Goal: Task Accomplishment & Management: Manage account settings

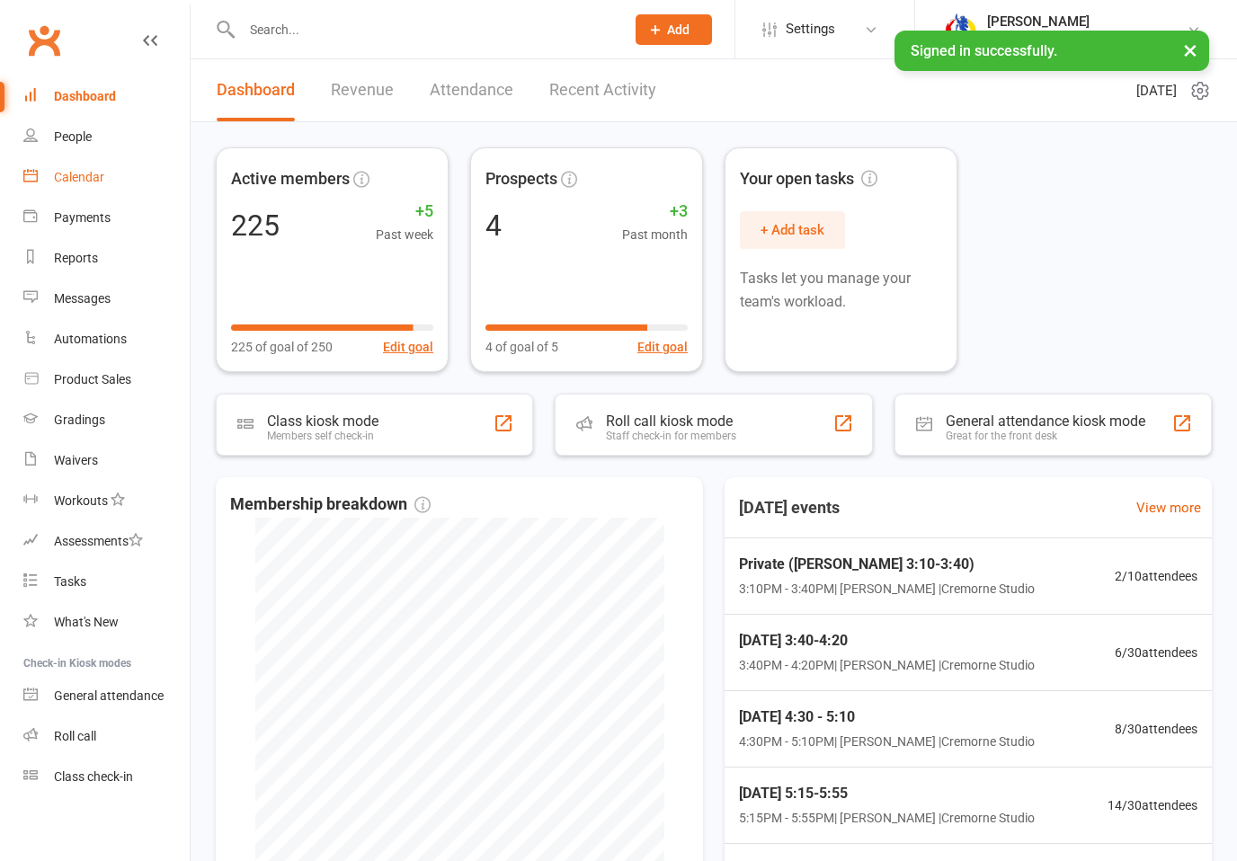
click at [64, 167] on link "Calendar" at bounding box center [106, 177] width 166 height 40
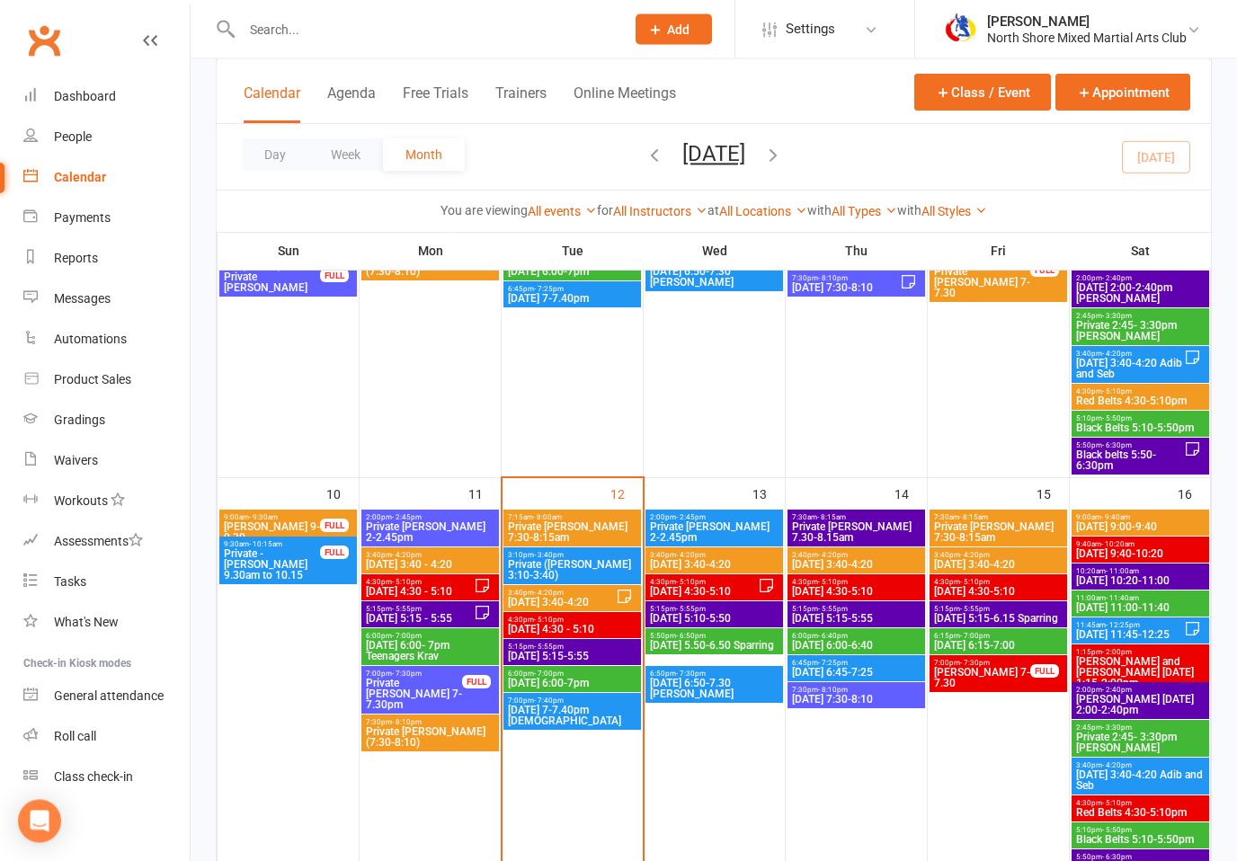
click at [544, 560] on span "Private ([PERSON_NAME] 3:10-3:40)" at bounding box center [572, 571] width 130 height 22
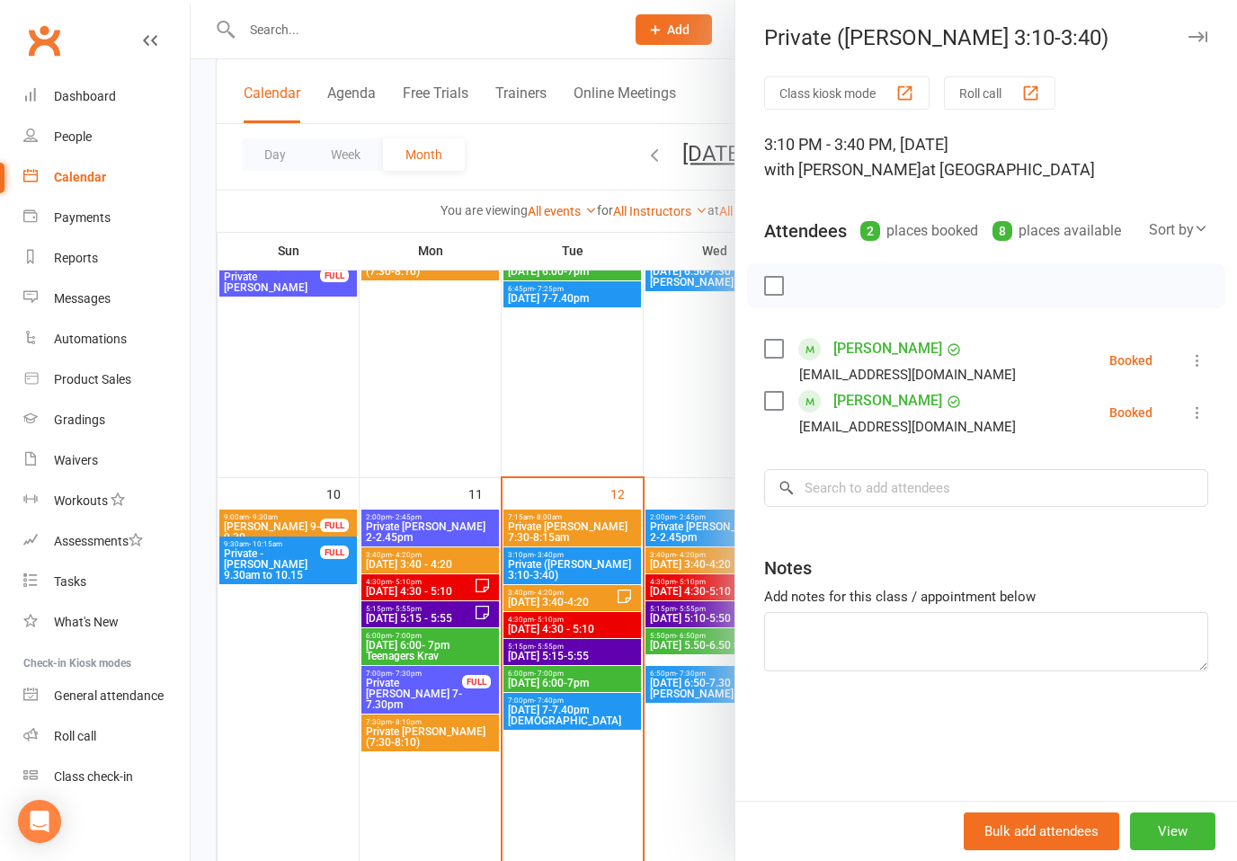
click at [1182, 415] on li "[PERSON_NAME] [EMAIL_ADDRESS][DOMAIN_NAME] Booked More info Remove Check in [PE…" at bounding box center [986, 413] width 444 height 52
click at [1190, 404] on button at bounding box center [1198, 413] width 22 height 22
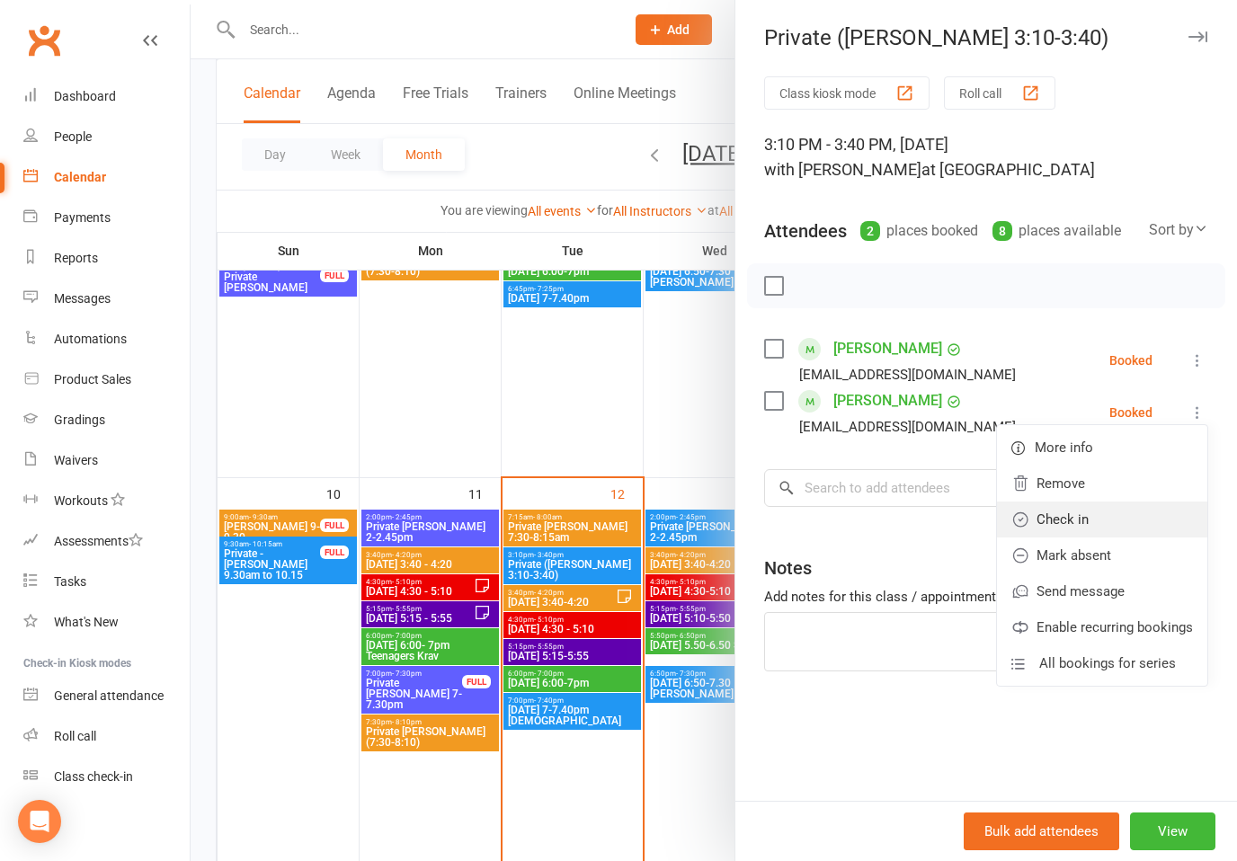
click at [1082, 520] on link "Check in" at bounding box center [1102, 520] width 210 height 36
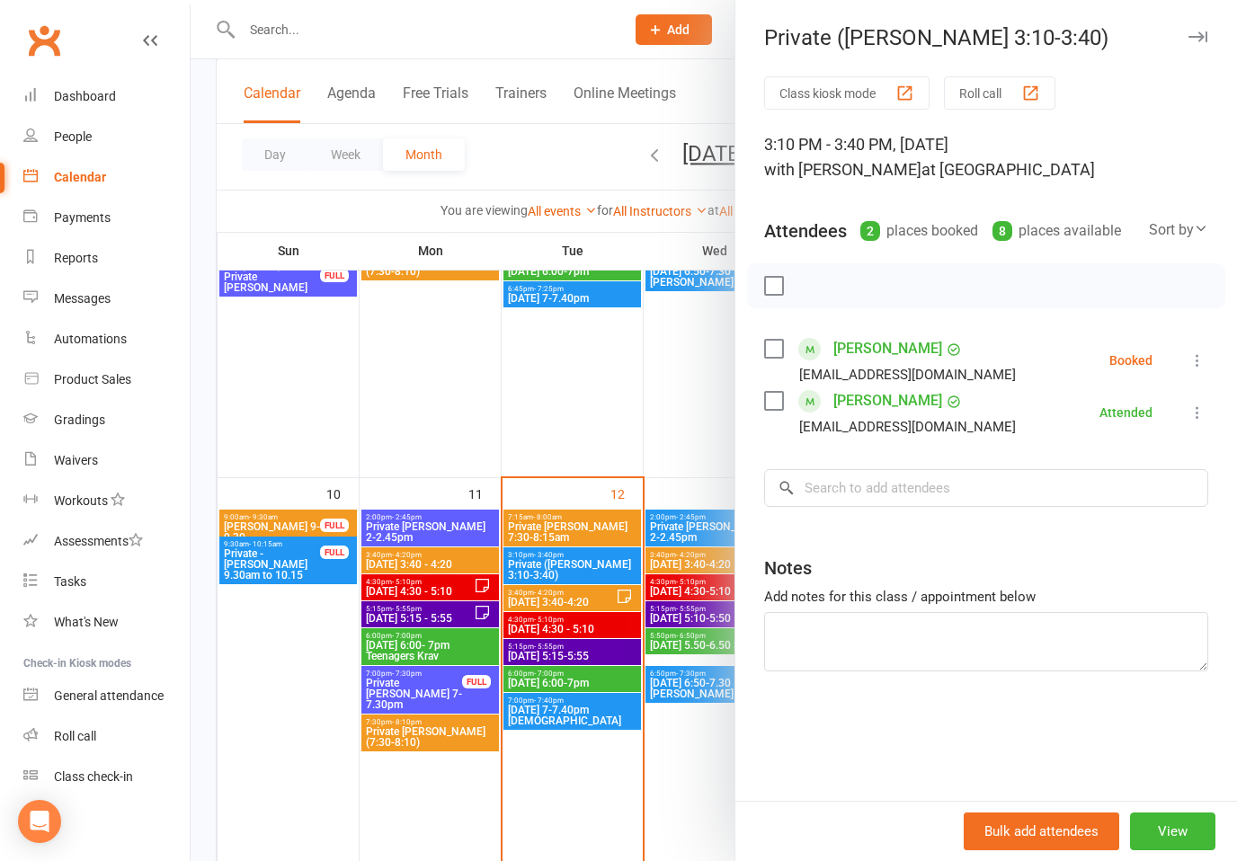
click at [1205, 351] on button at bounding box center [1198, 361] width 22 height 22
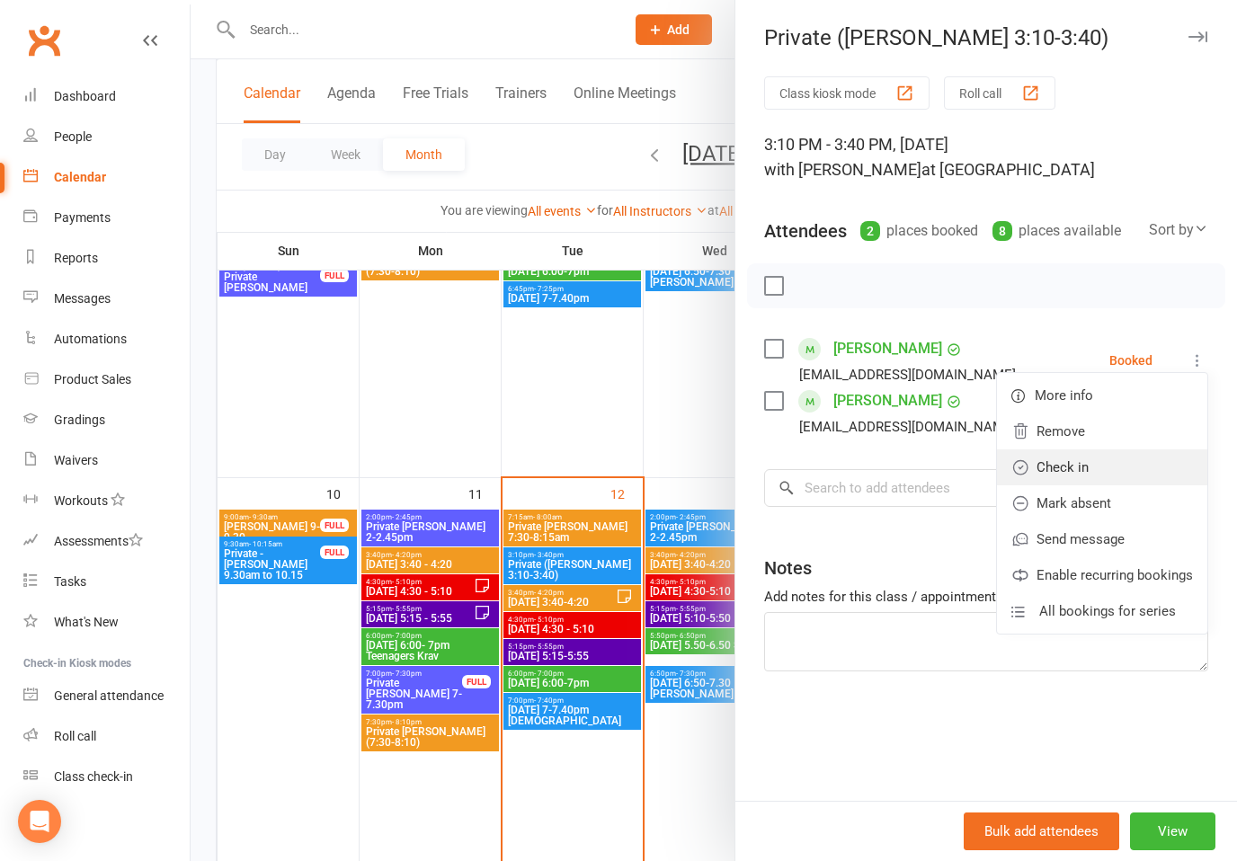
click at [1035, 465] on link "Check in" at bounding box center [1102, 468] width 210 height 36
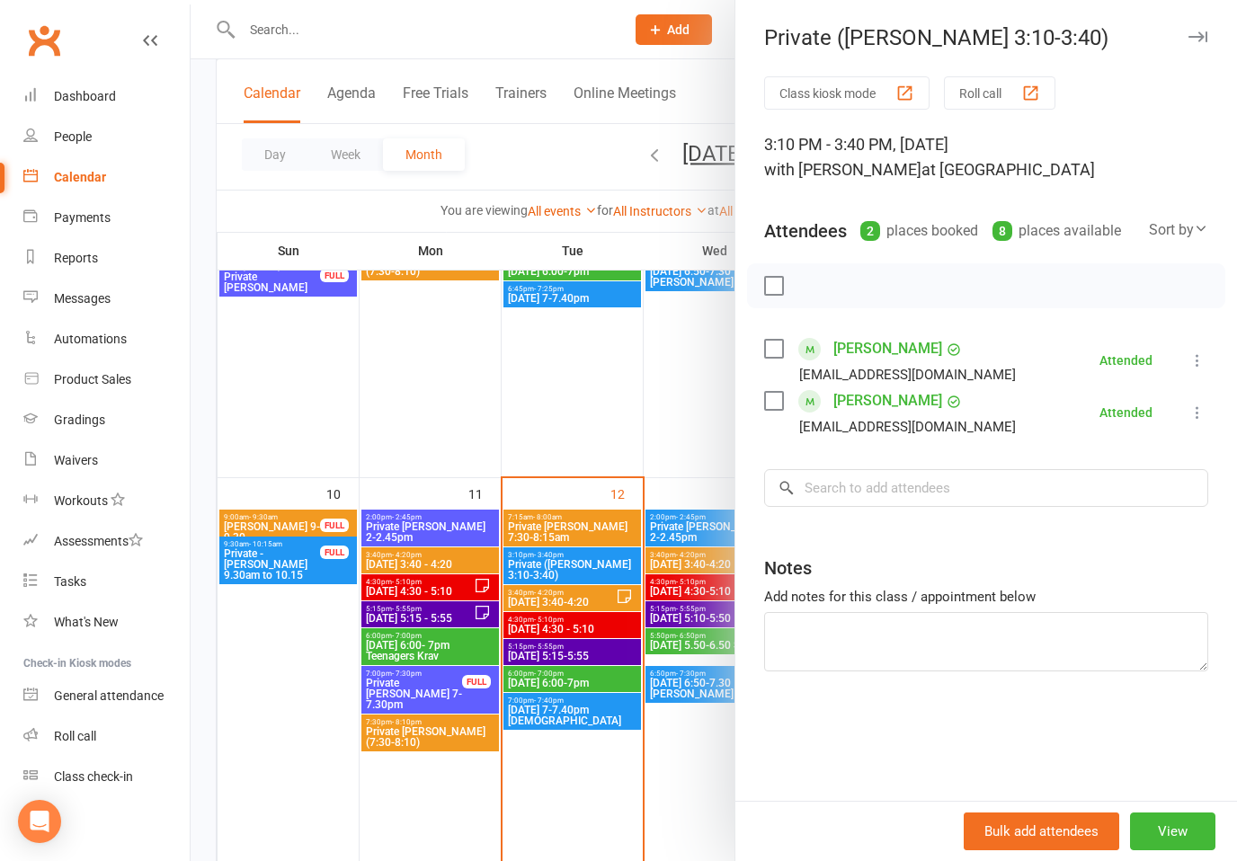
scroll to position [731, 0]
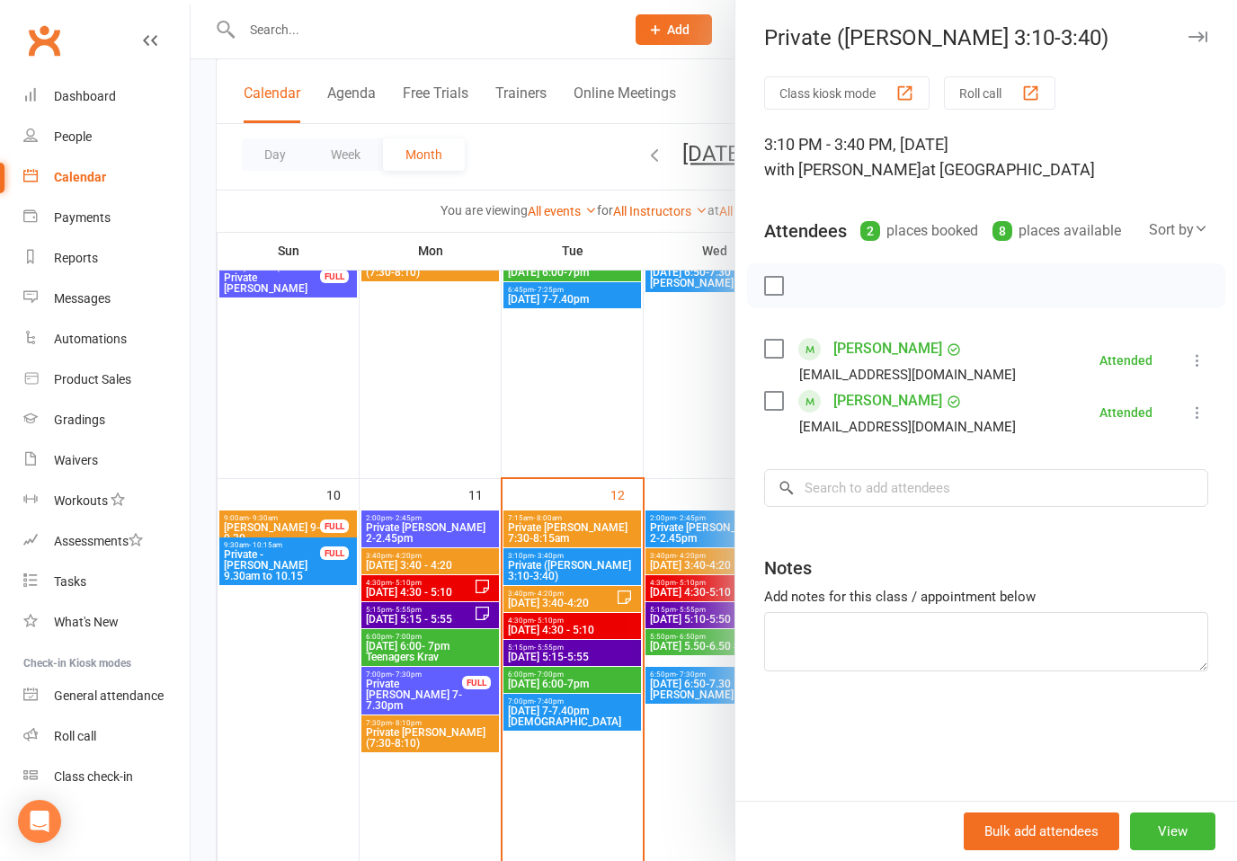
click at [1201, 30] on button "button" at bounding box center [1198, 37] width 22 height 22
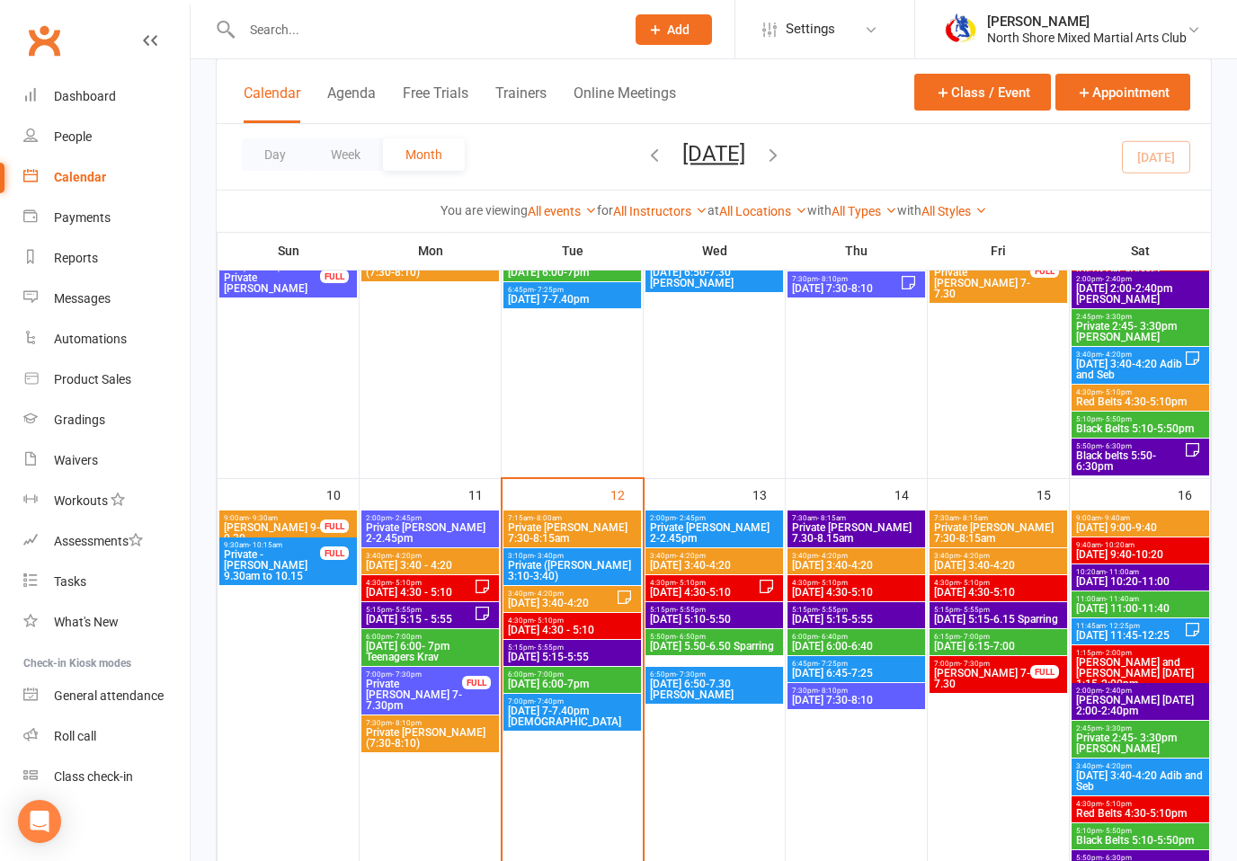
click at [550, 511] on div "7:15am - 8:00am Private [PERSON_NAME] 7:30-8:15am" at bounding box center [573, 529] width 138 height 37
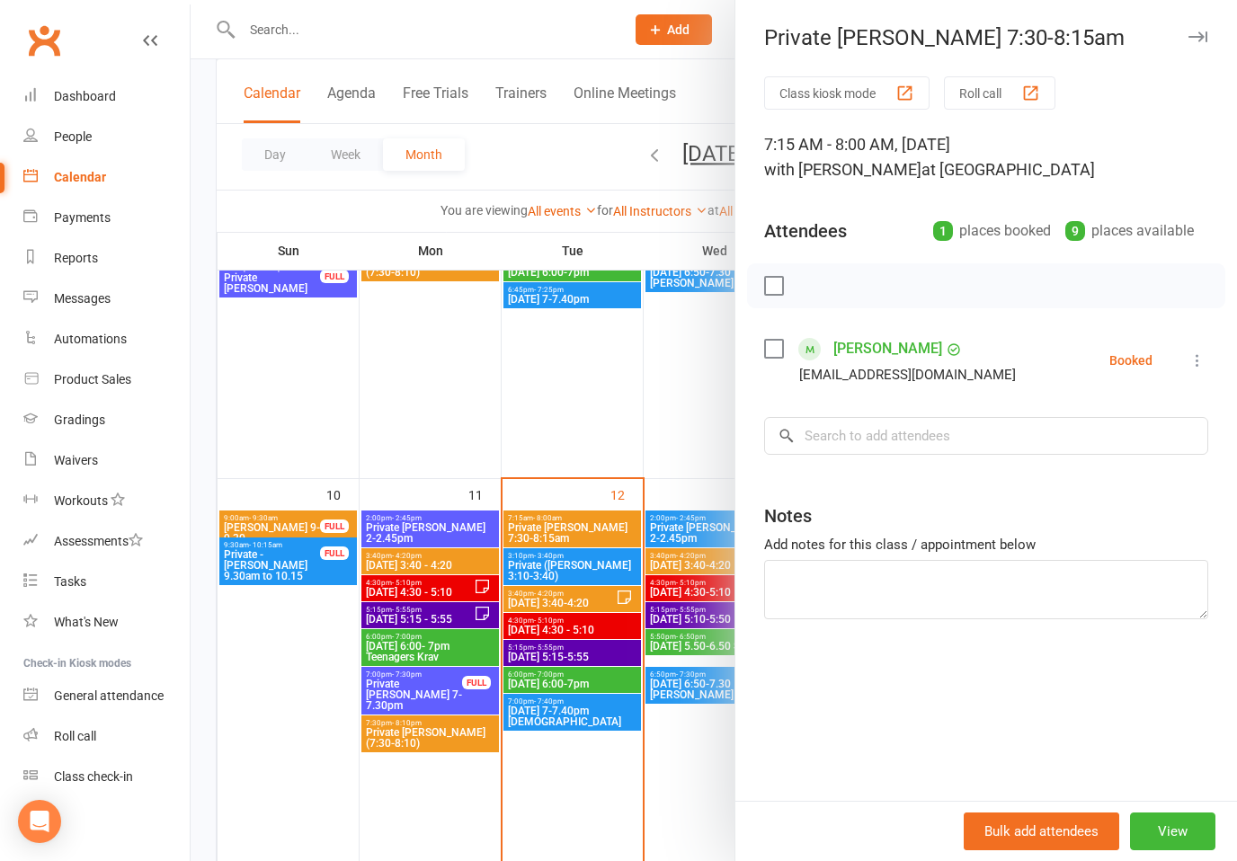
scroll to position [730, 0]
click at [1183, 335] on li "[PERSON_NAME] [EMAIL_ADDRESS][DOMAIN_NAME] Booked More info Remove Check in Mar…" at bounding box center [986, 361] width 444 height 52
click at [1192, 342] on li "[PERSON_NAME] [EMAIL_ADDRESS][DOMAIN_NAME] Booked More info Remove Check in Mar…" at bounding box center [986, 361] width 444 height 52
click at [1188, 370] on button at bounding box center [1198, 361] width 22 height 22
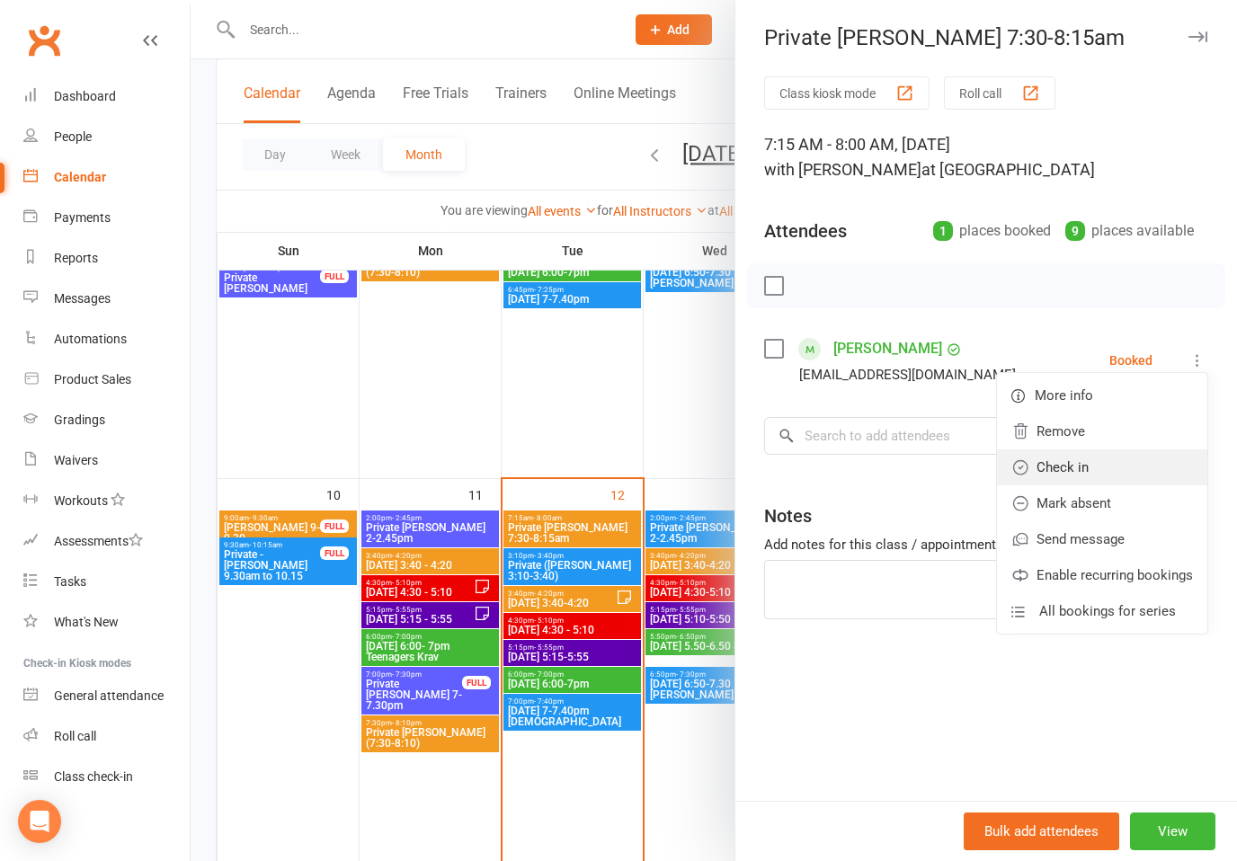
click at [1046, 464] on link "Check in" at bounding box center [1102, 468] width 210 height 36
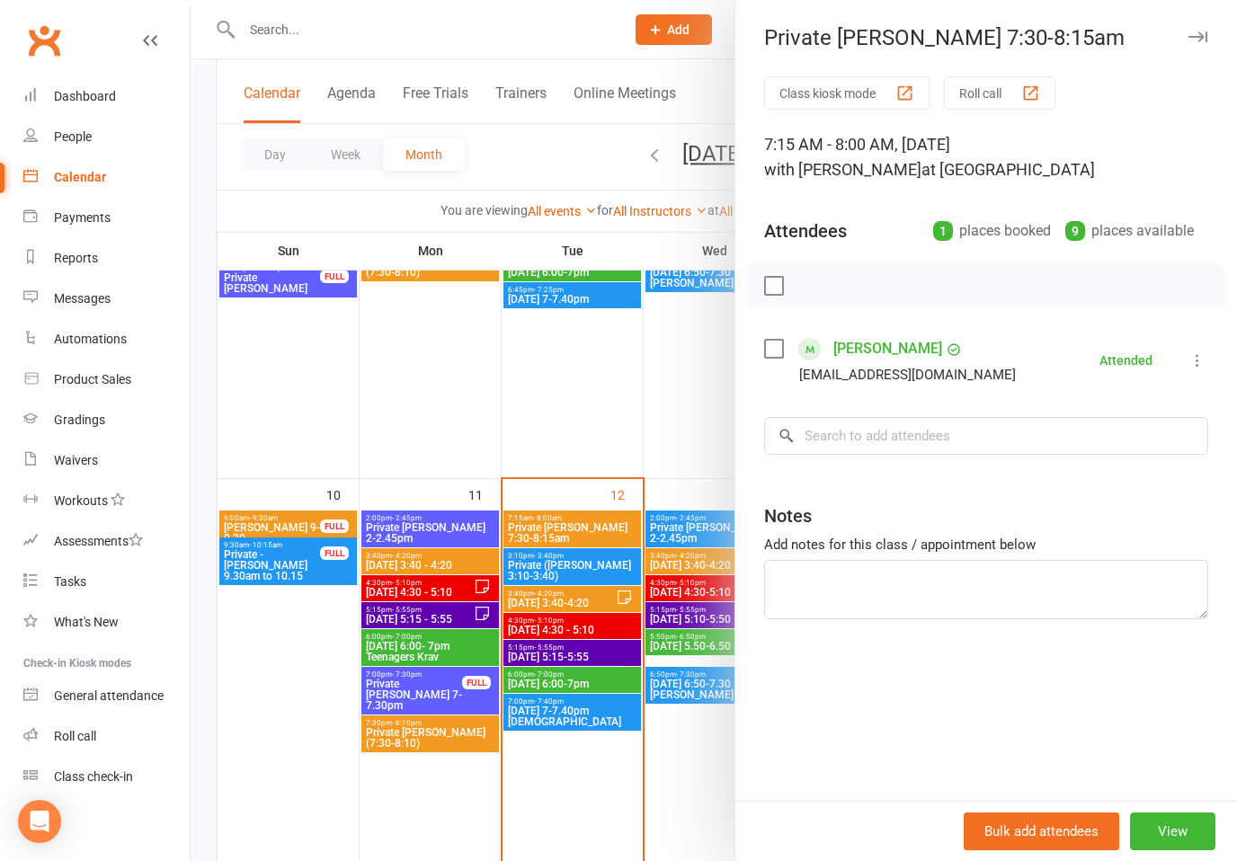
click at [1192, 38] on icon "button" at bounding box center [1198, 36] width 19 height 11
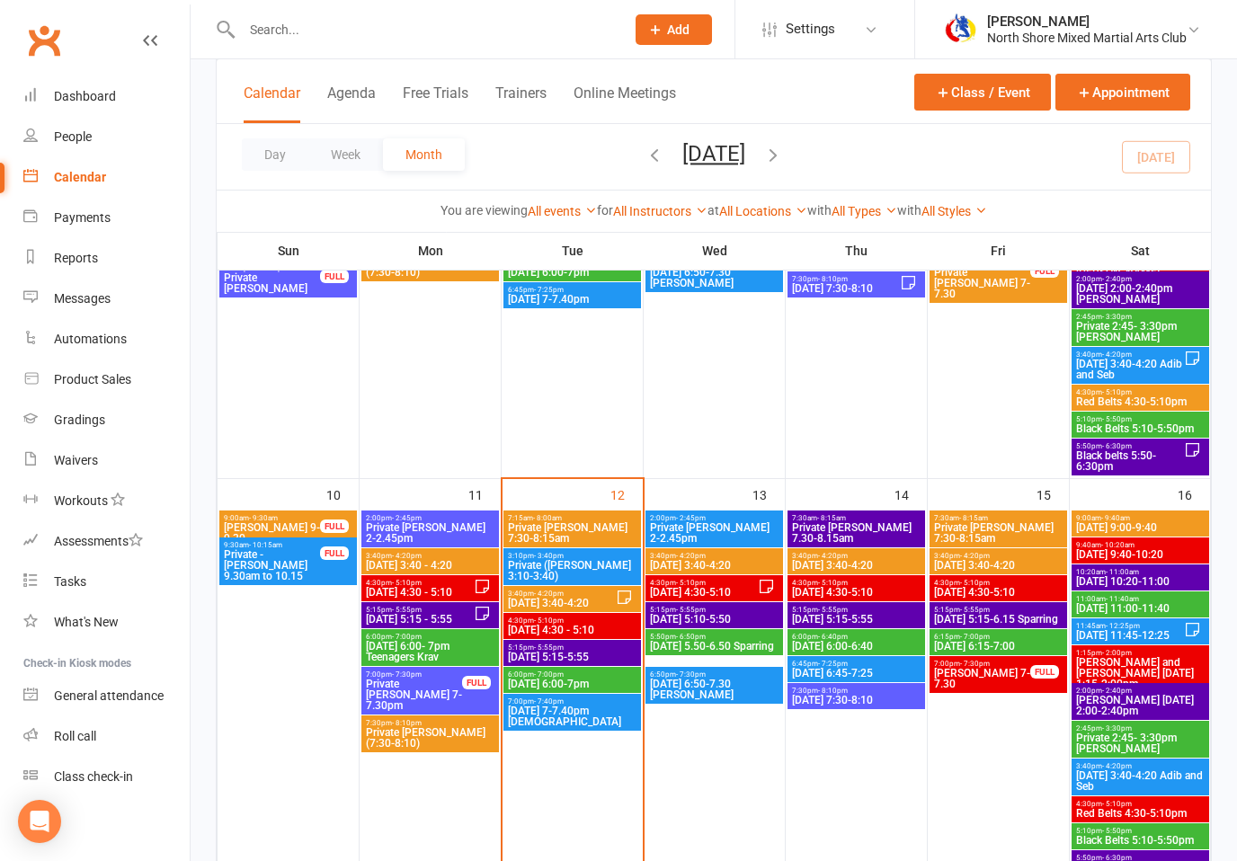
click at [576, 567] on span "Private ([PERSON_NAME] 3:10-3:40)" at bounding box center [572, 571] width 130 height 22
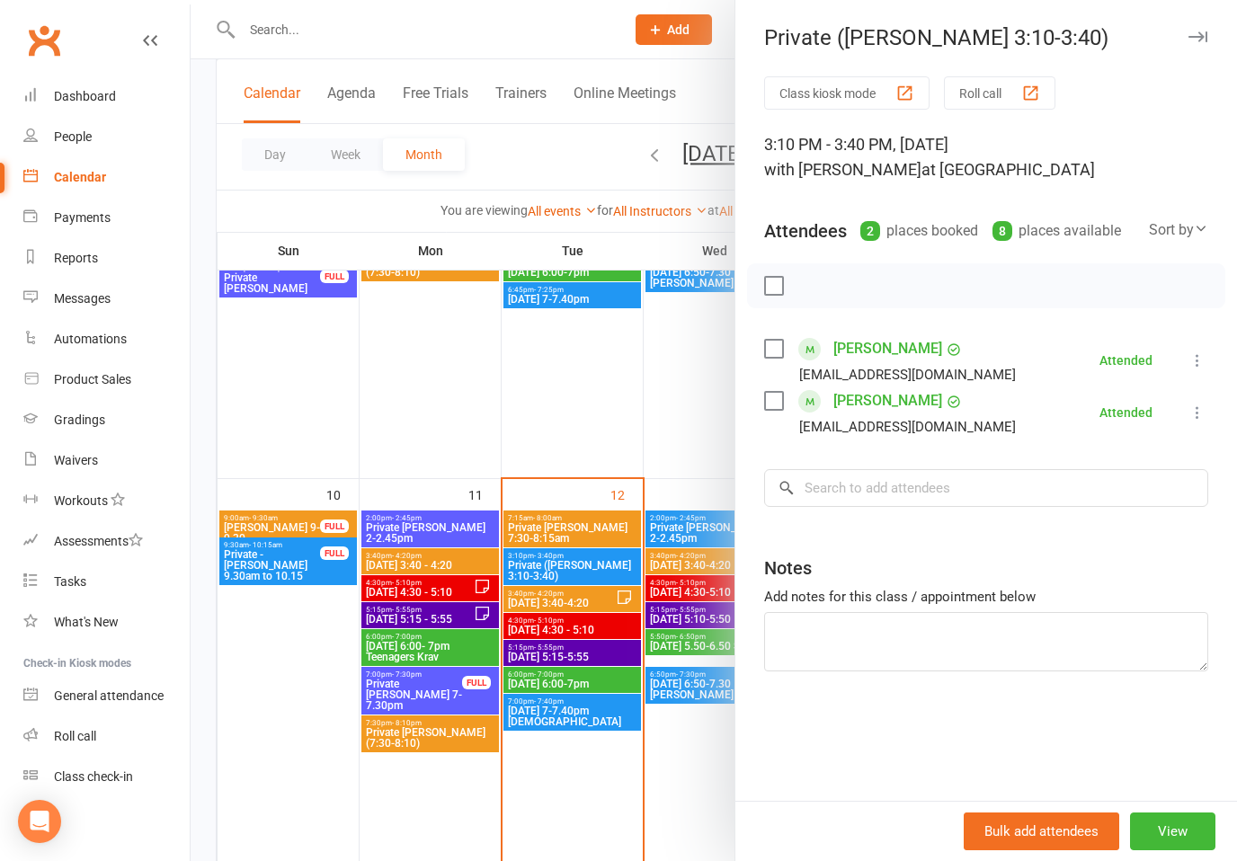
click at [587, 603] on div at bounding box center [714, 430] width 1047 height 861
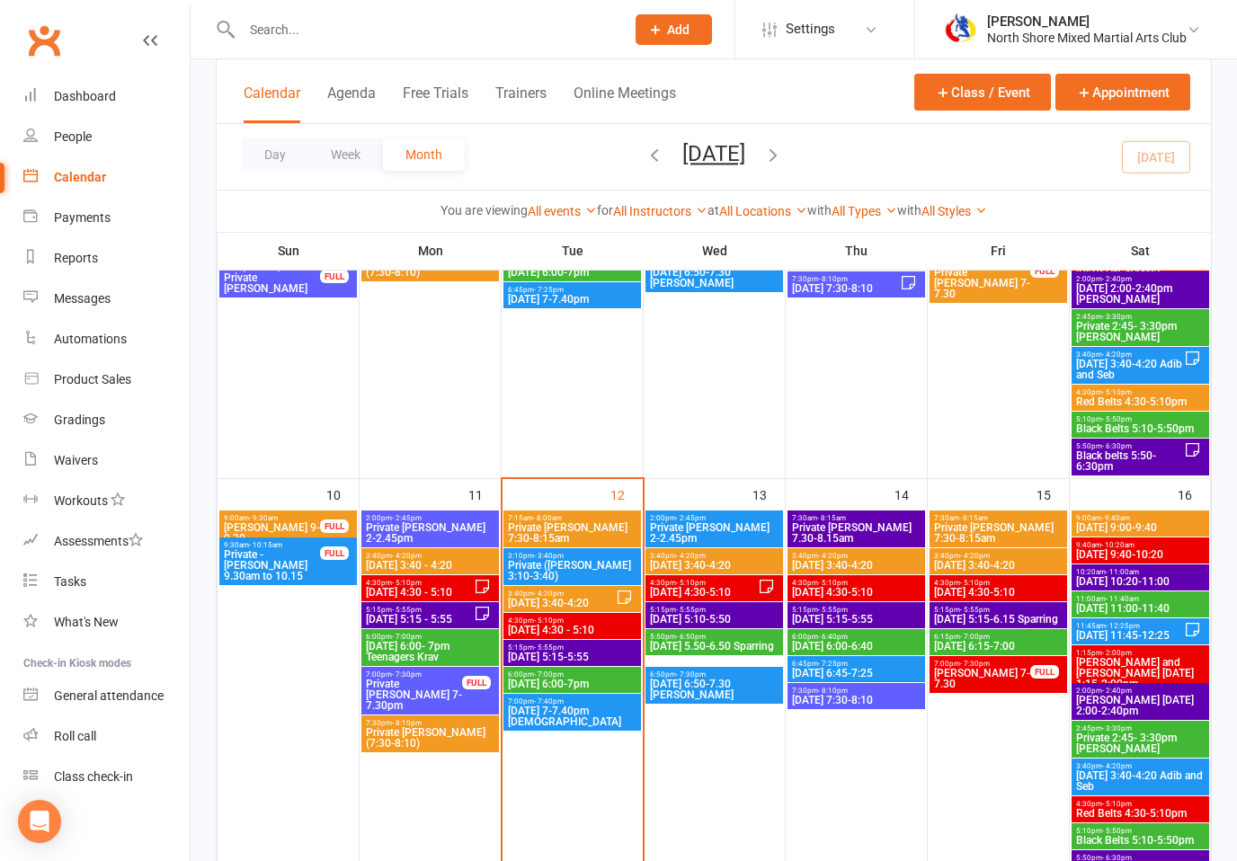
click at [569, 607] on span "[DATE] 3:40-4:20" at bounding box center [561, 603] width 109 height 11
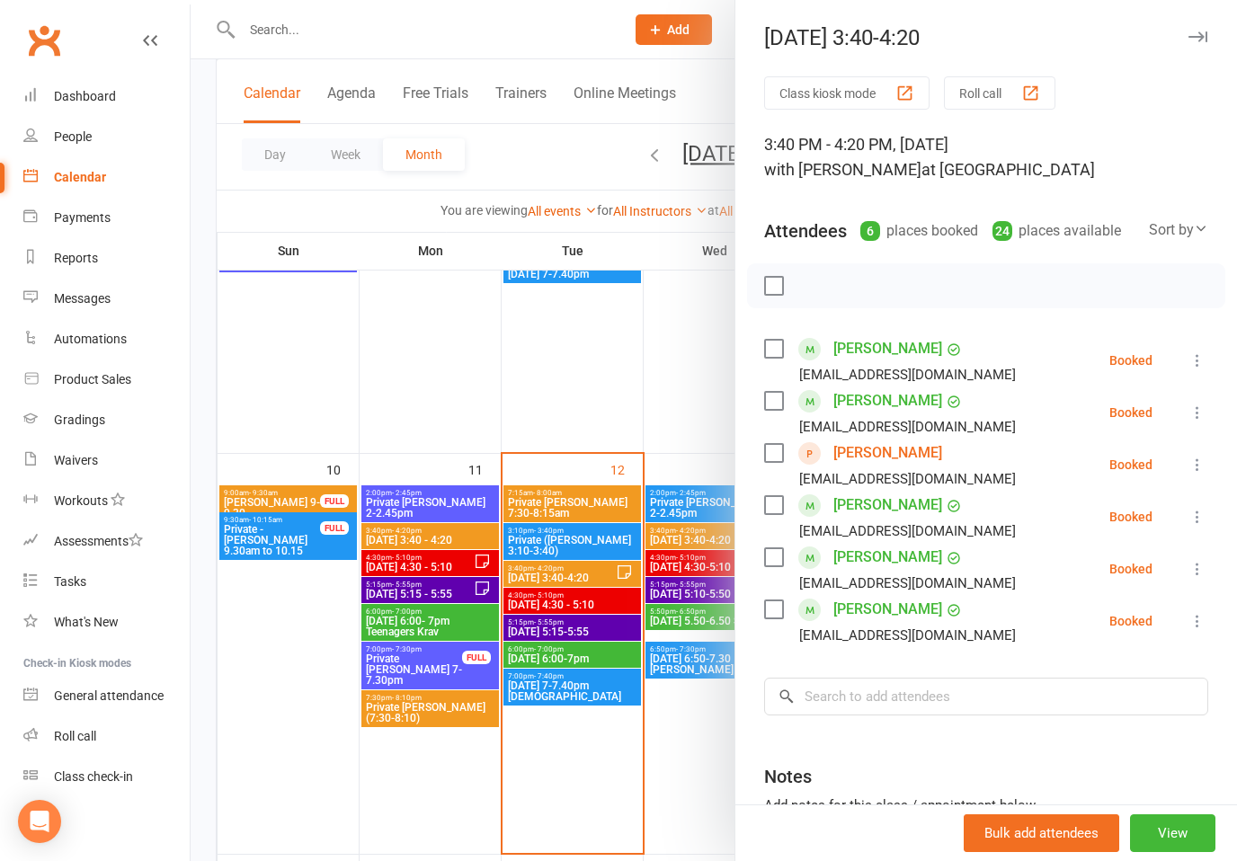
scroll to position [759, 0]
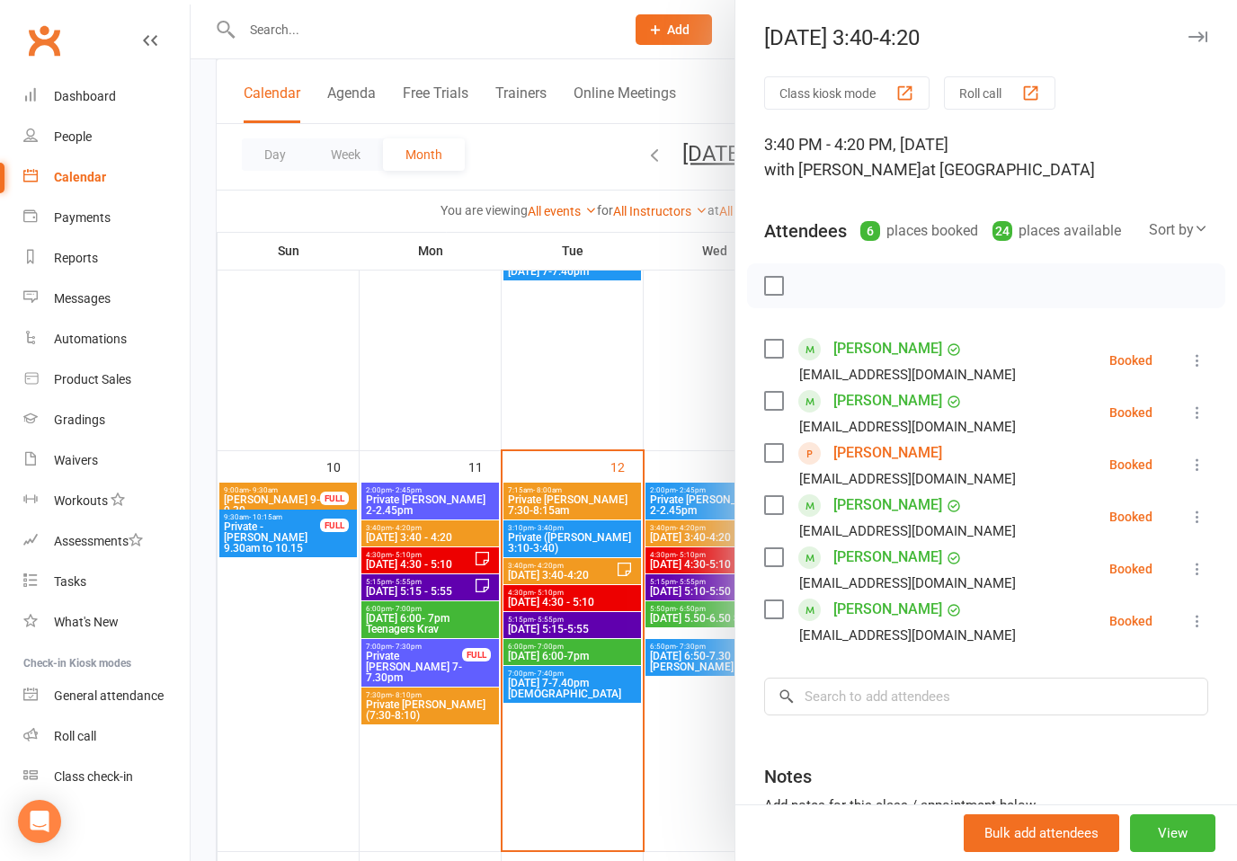
click at [1201, 358] on icon at bounding box center [1198, 361] width 18 height 18
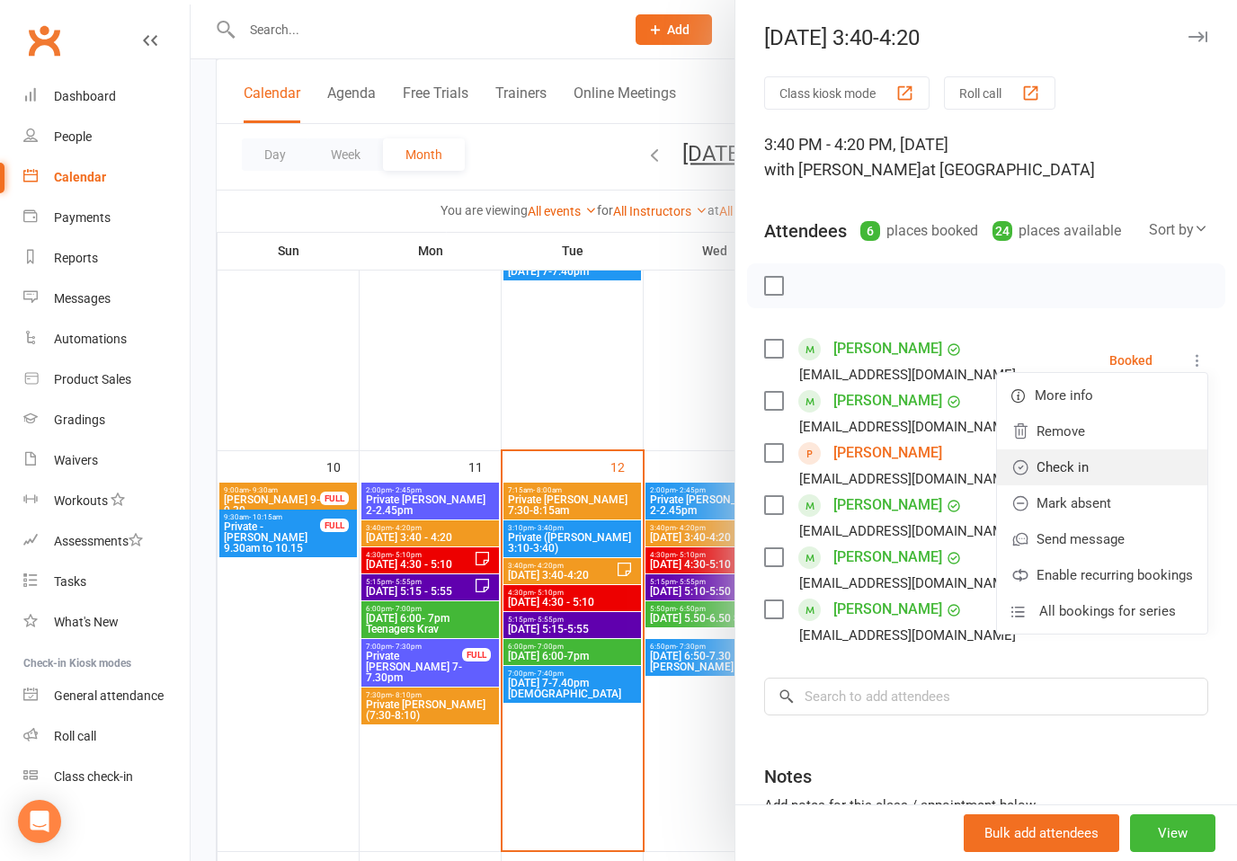
click at [1074, 469] on link "Check in" at bounding box center [1102, 468] width 210 height 36
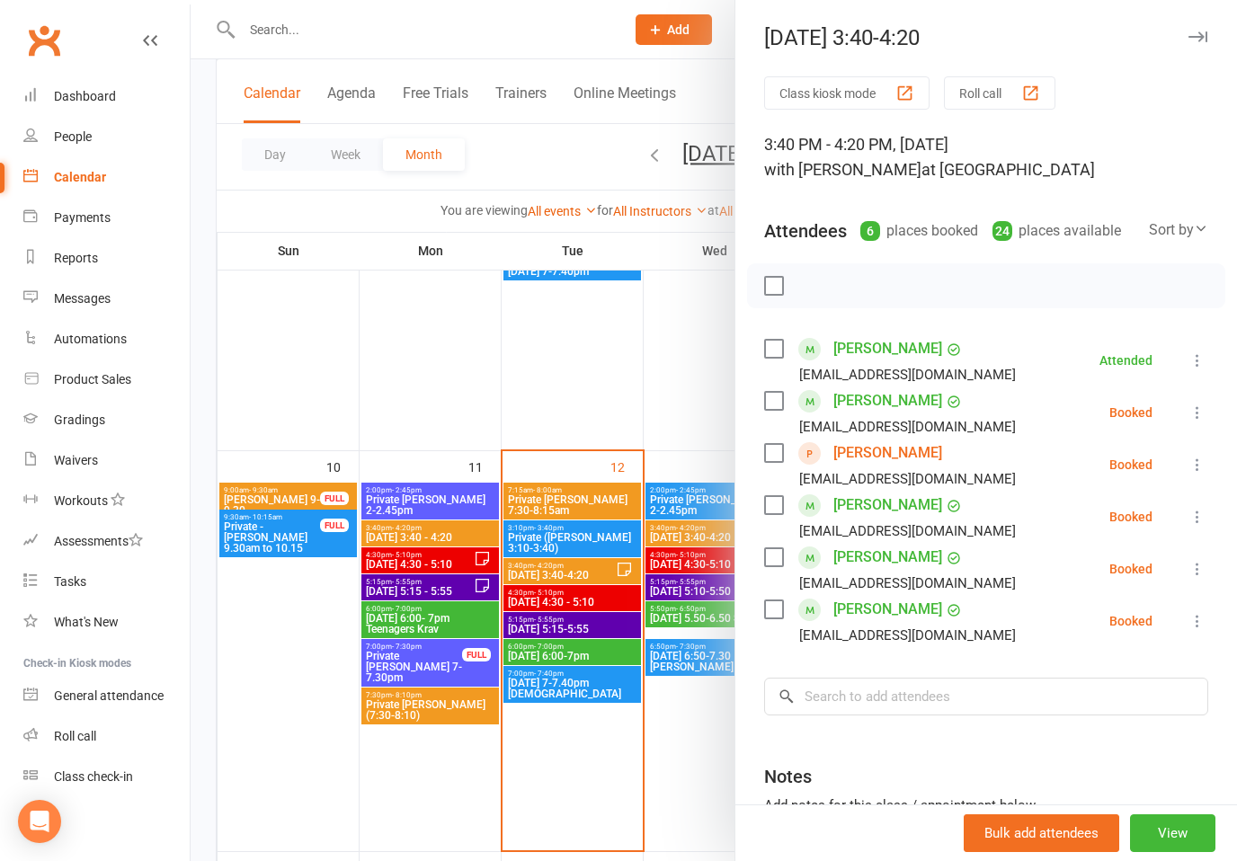
click at [1194, 420] on icon at bounding box center [1198, 413] width 18 height 18
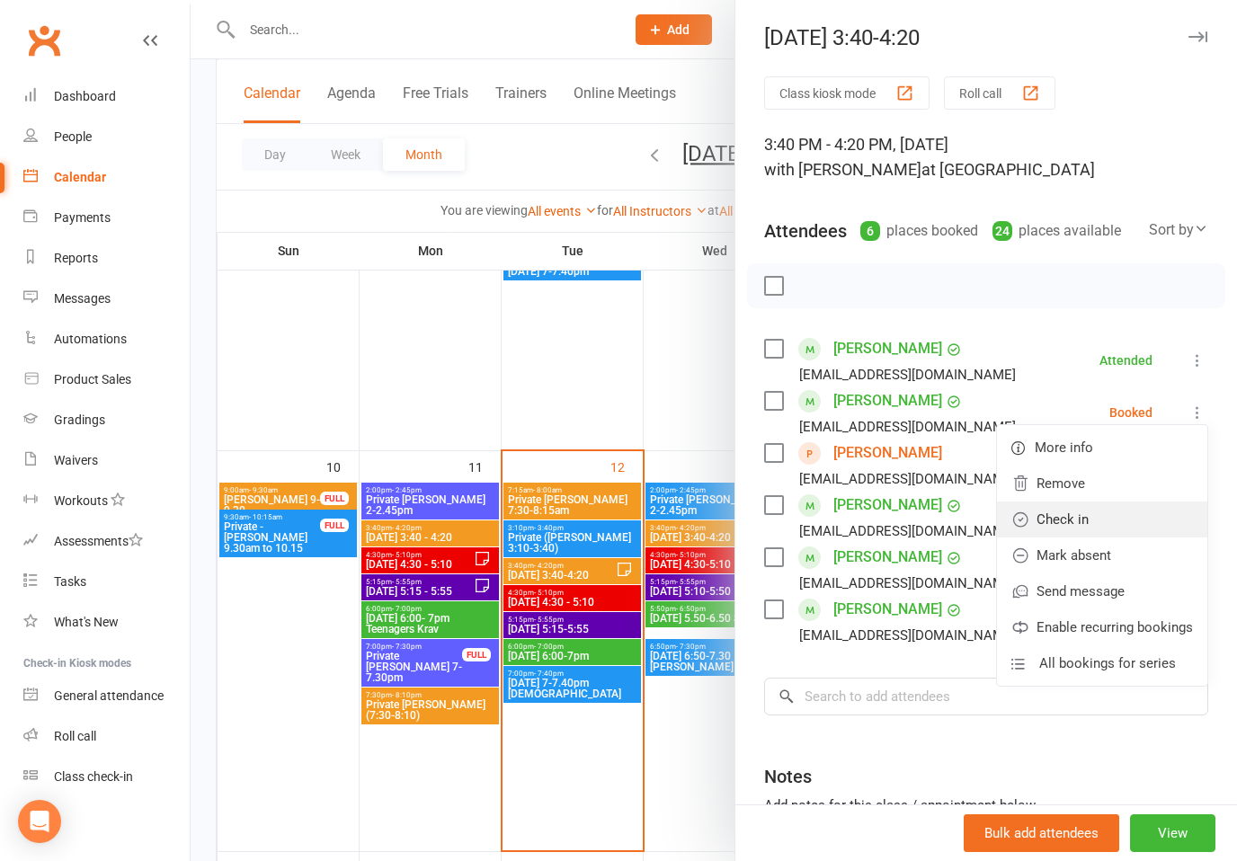
click at [1085, 519] on link "Check in" at bounding box center [1102, 520] width 210 height 36
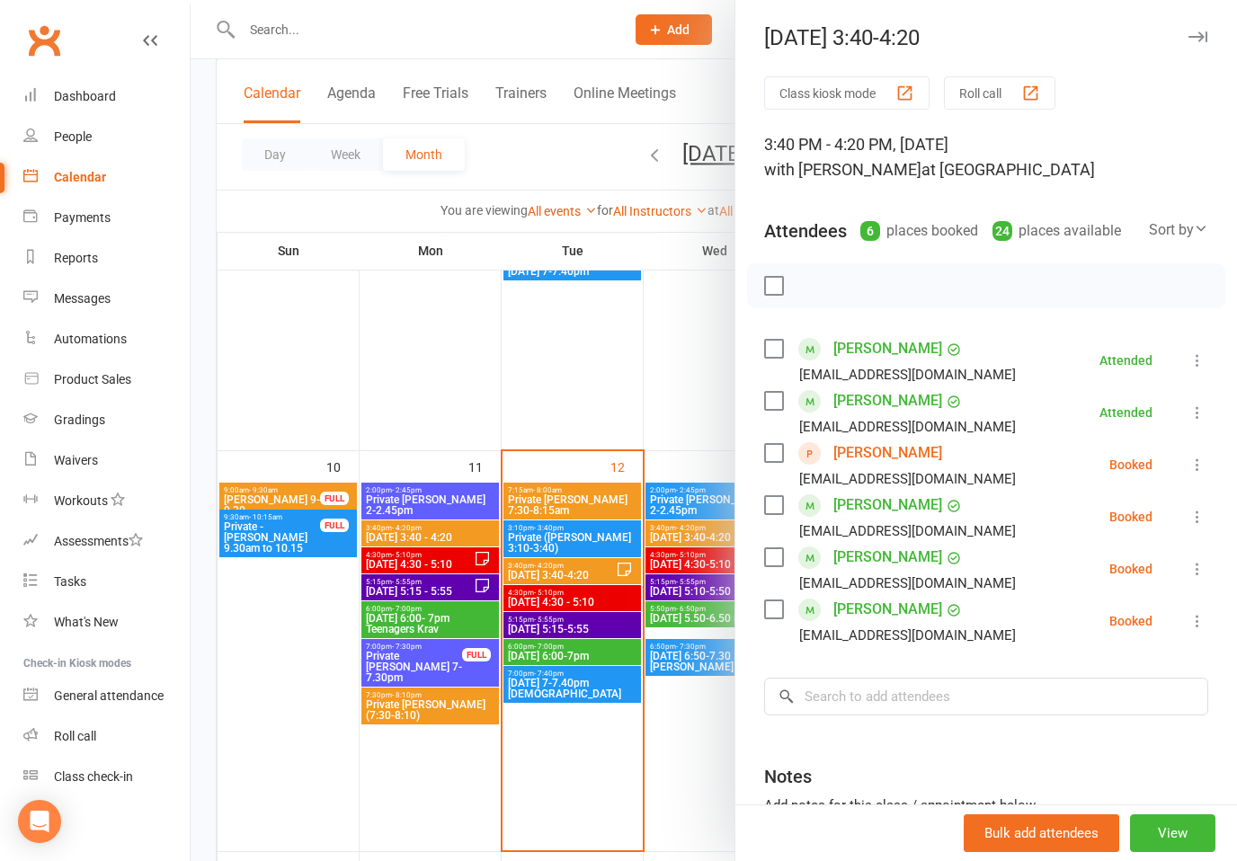
click at [1202, 467] on icon at bounding box center [1198, 465] width 18 height 18
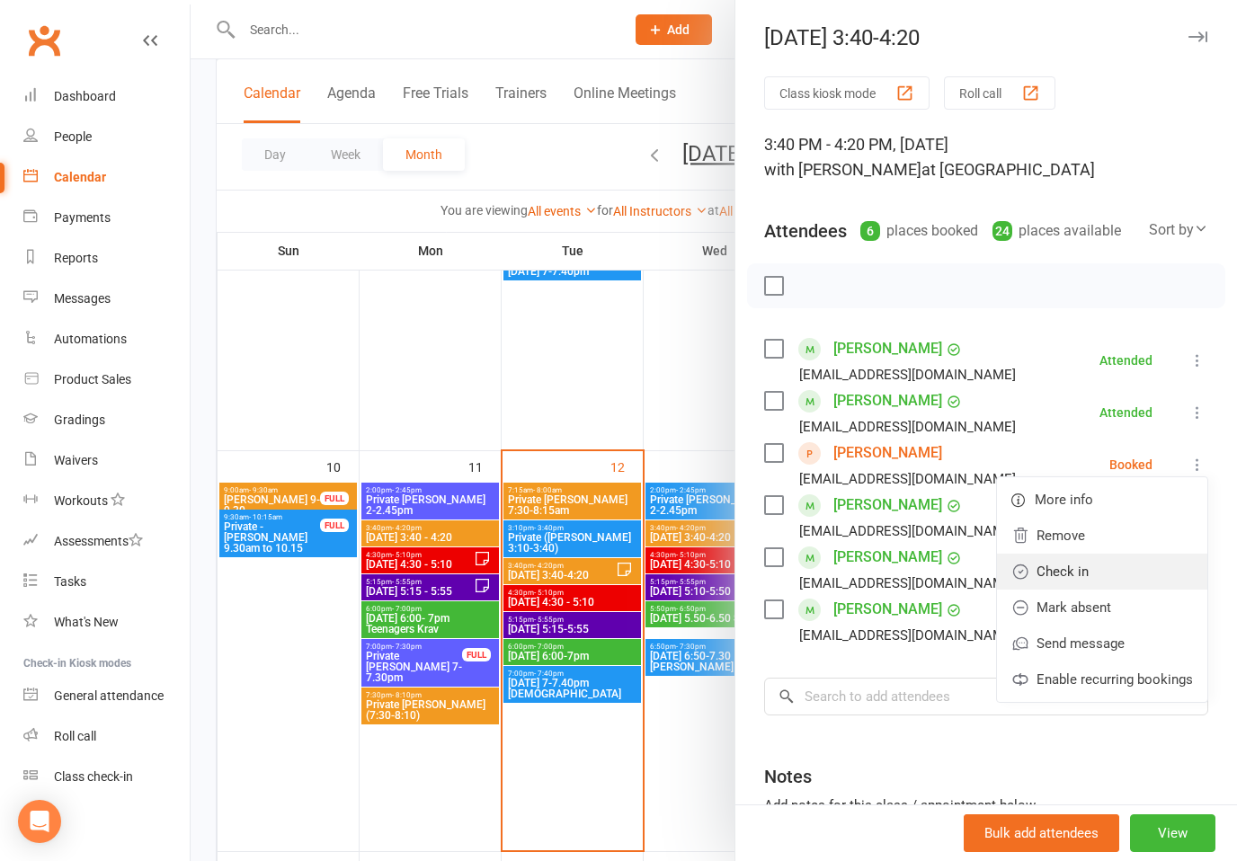
click at [1074, 570] on link "Check in" at bounding box center [1102, 572] width 210 height 36
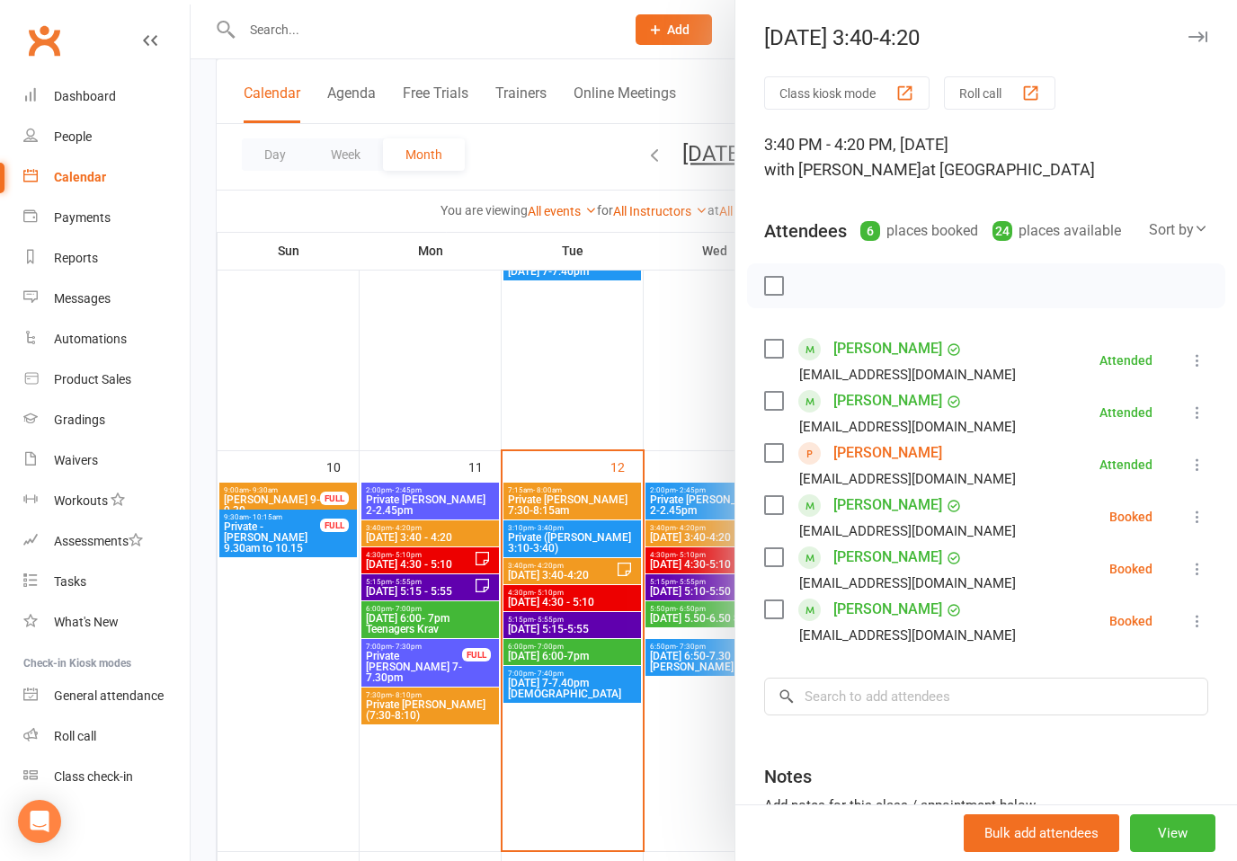
click at [1200, 565] on icon at bounding box center [1198, 569] width 18 height 18
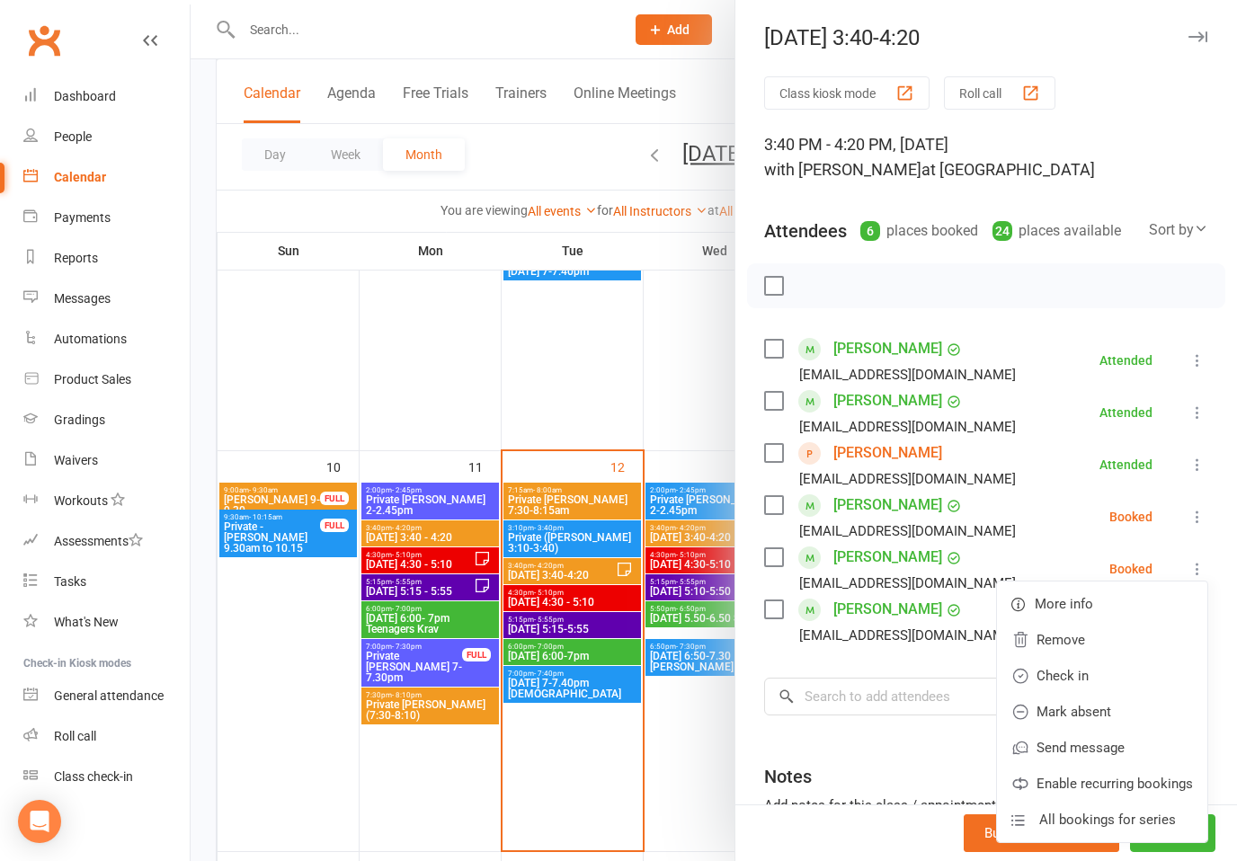
click at [1020, 503] on li "[PERSON_NAME] [EMAIL_ADDRESS][DOMAIN_NAME] Booked More info Remove Check in Mar…" at bounding box center [986, 517] width 444 height 52
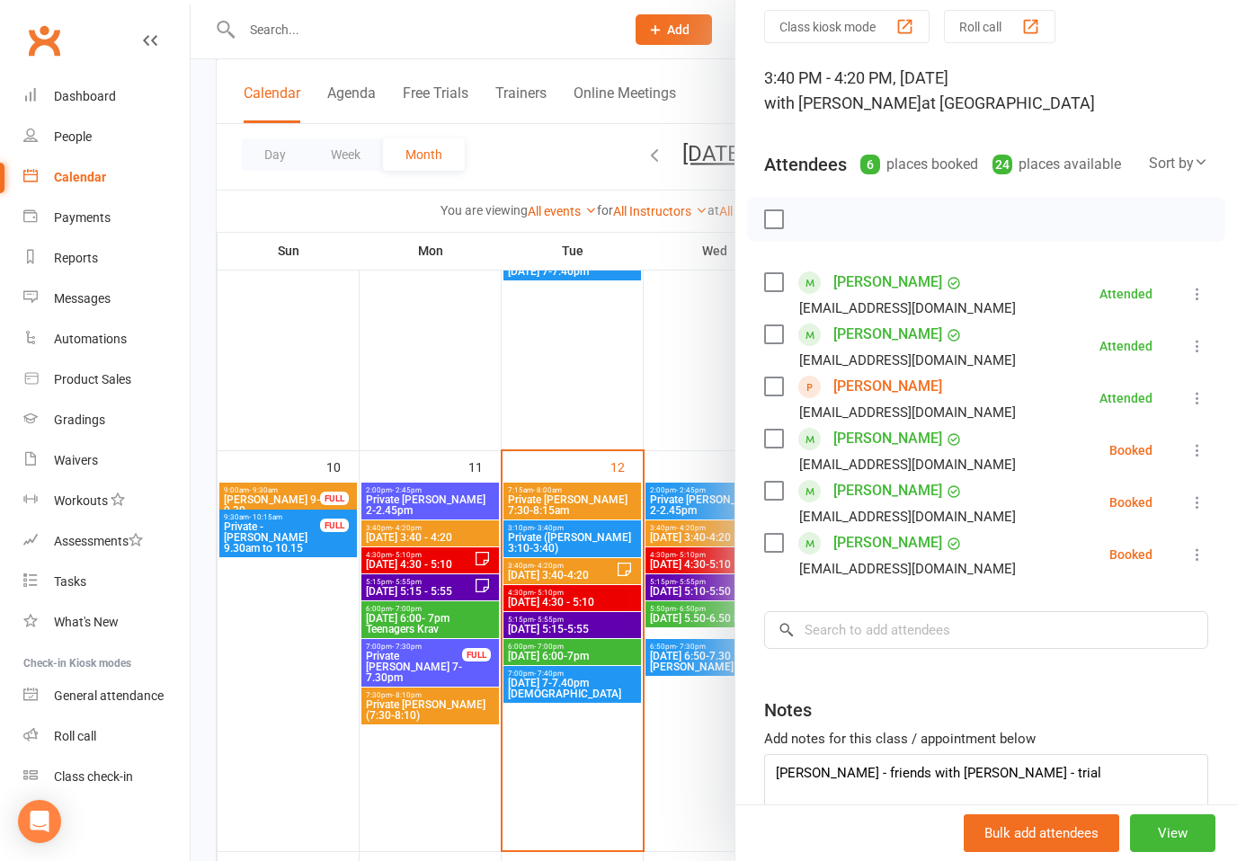
scroll to position [69, 0]
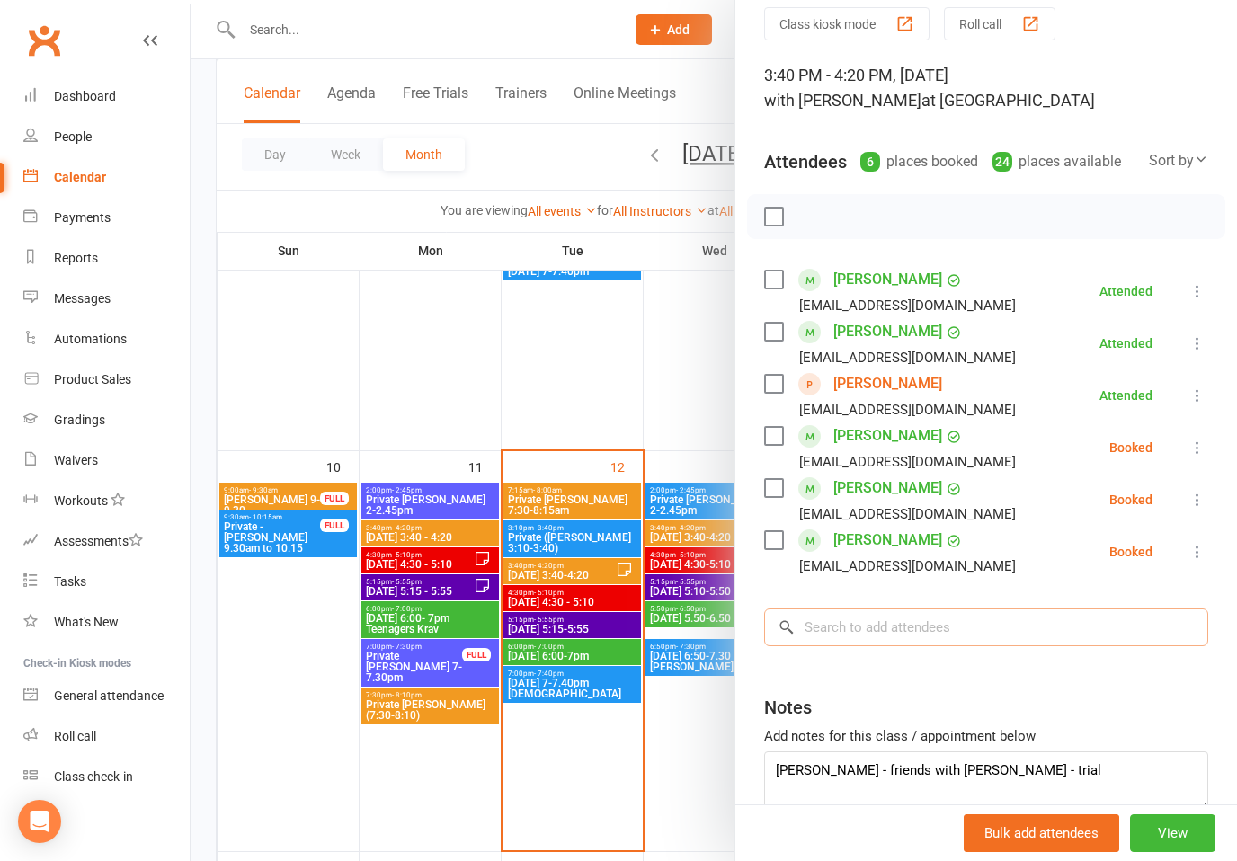
click at [1047, 622] on input "search" at bounding box center [986, 628] width 444 height 38
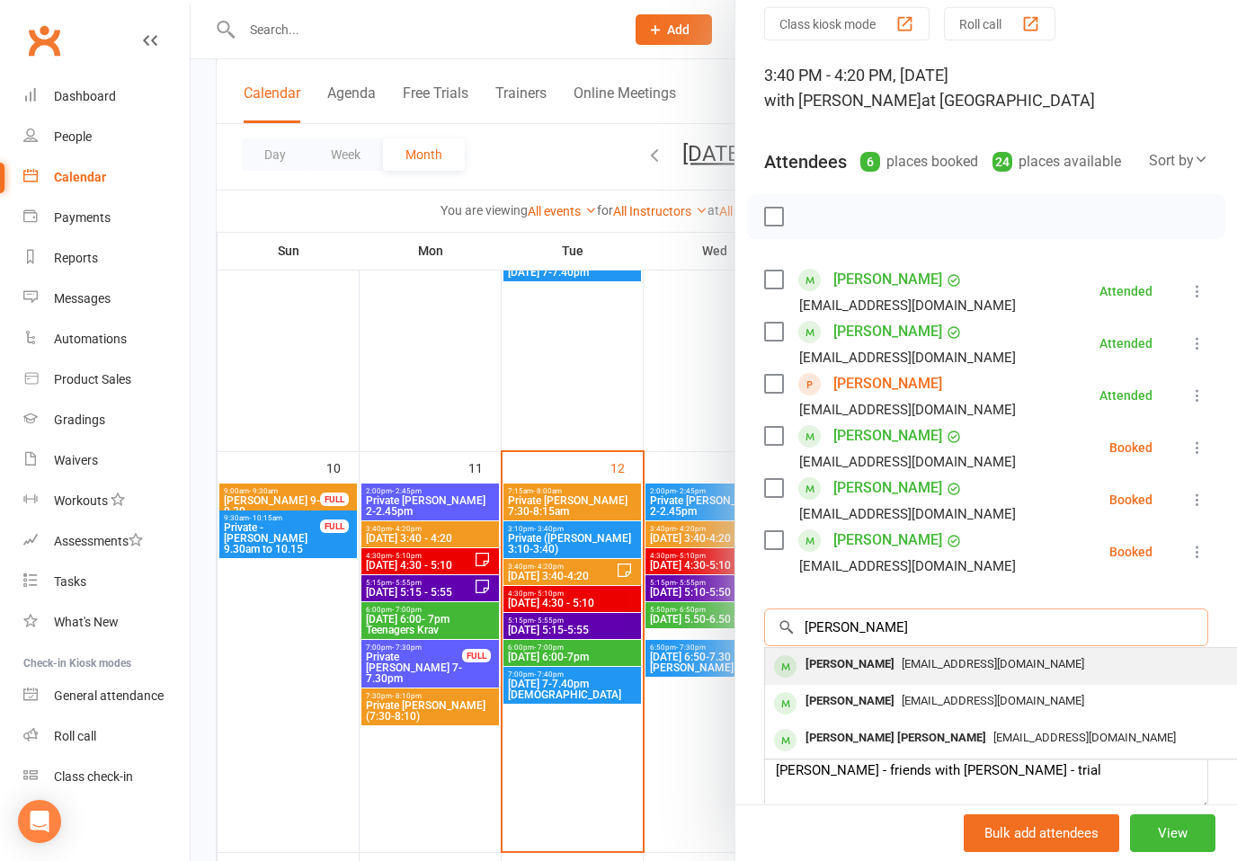
type input "[PERSON_NAME]"
click at [939, 671] on span "[EMAIL_ADDRESS][DOMAIN_NAME]" at bounding box center [993, 663] width 183 height 13
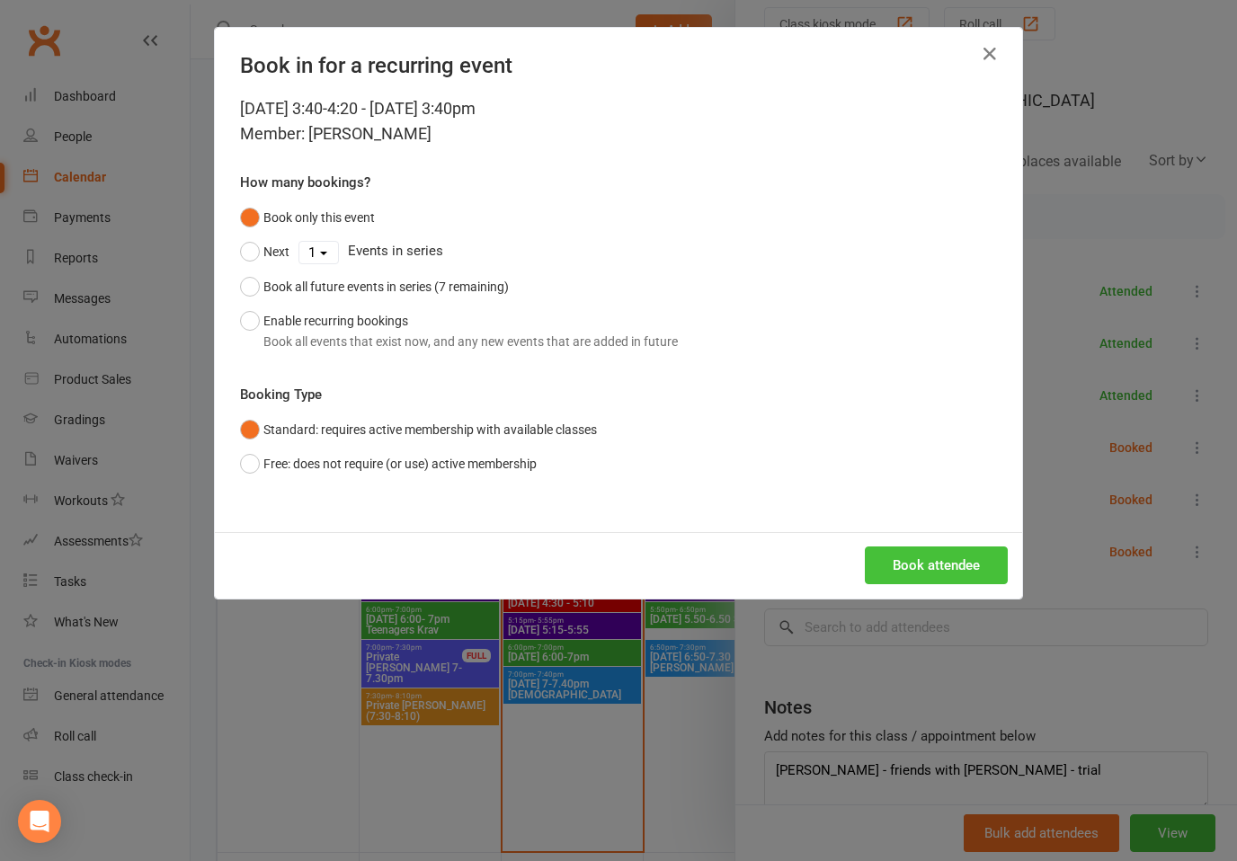
click at [945, 558] on button "Book attendee" at bounding box center [936, 566] width 143 height 38
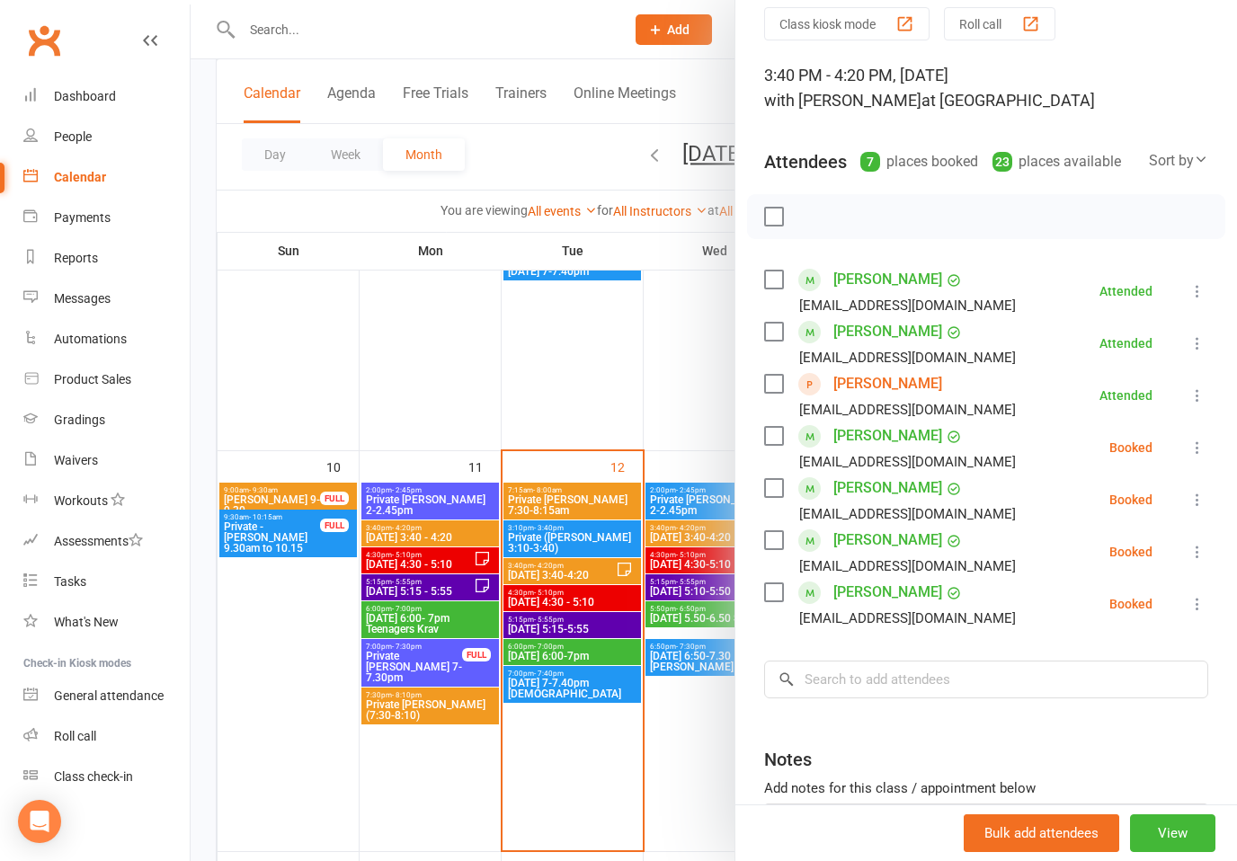
click at [1207, 444] on icon at bounding box center [1198, 448] width 18 height 18
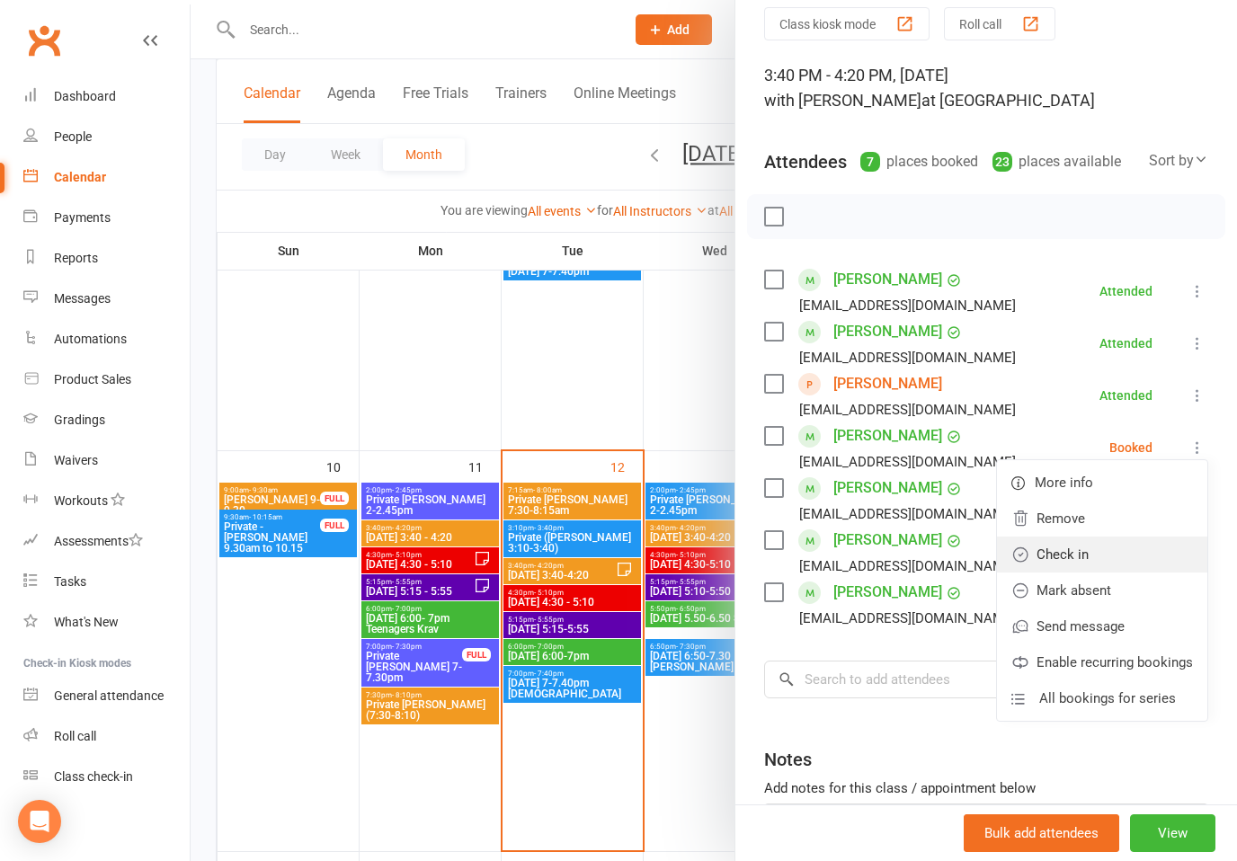
click at [1075, 558] on link "Check in" at bounding box center [1102, 555] width 210 height 36
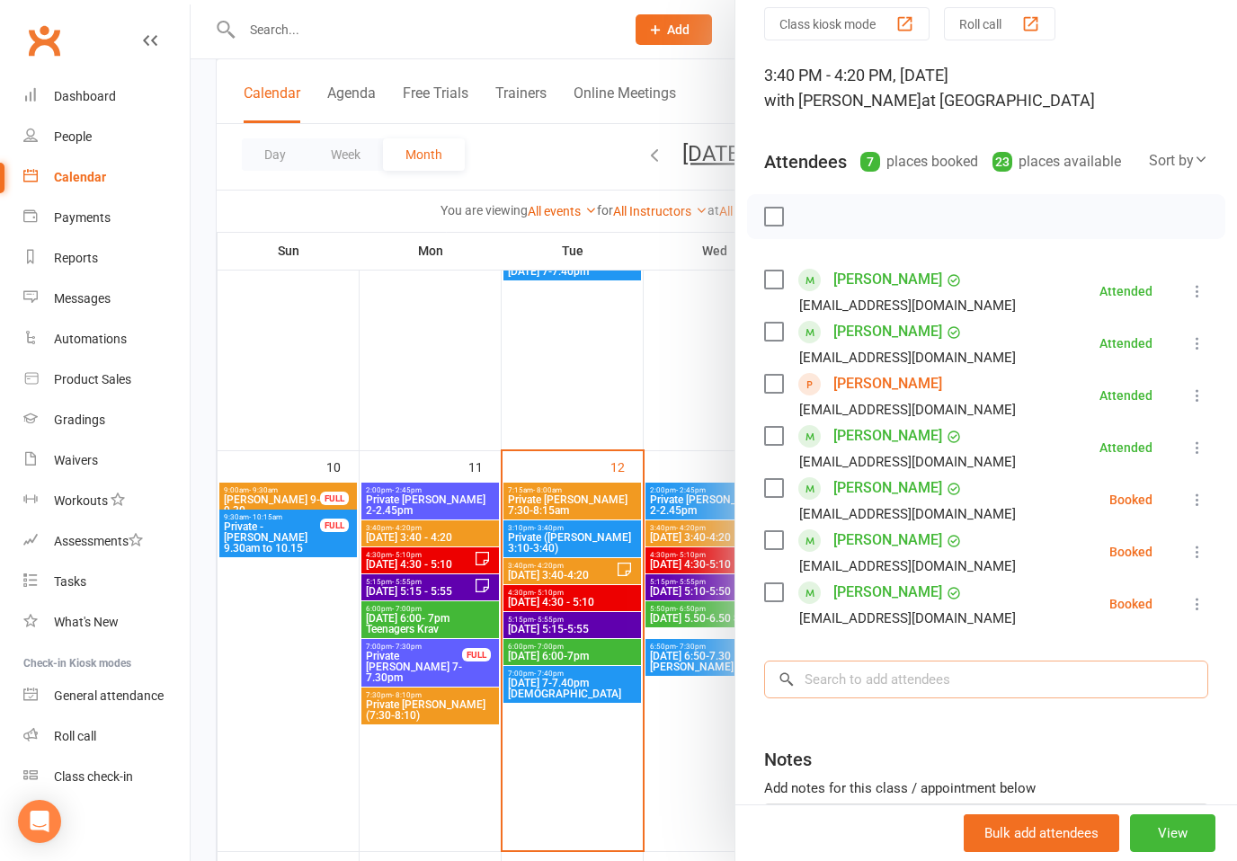
click at [890, 671] on input "search" at bounding box center [986, 680] width 444 height 38
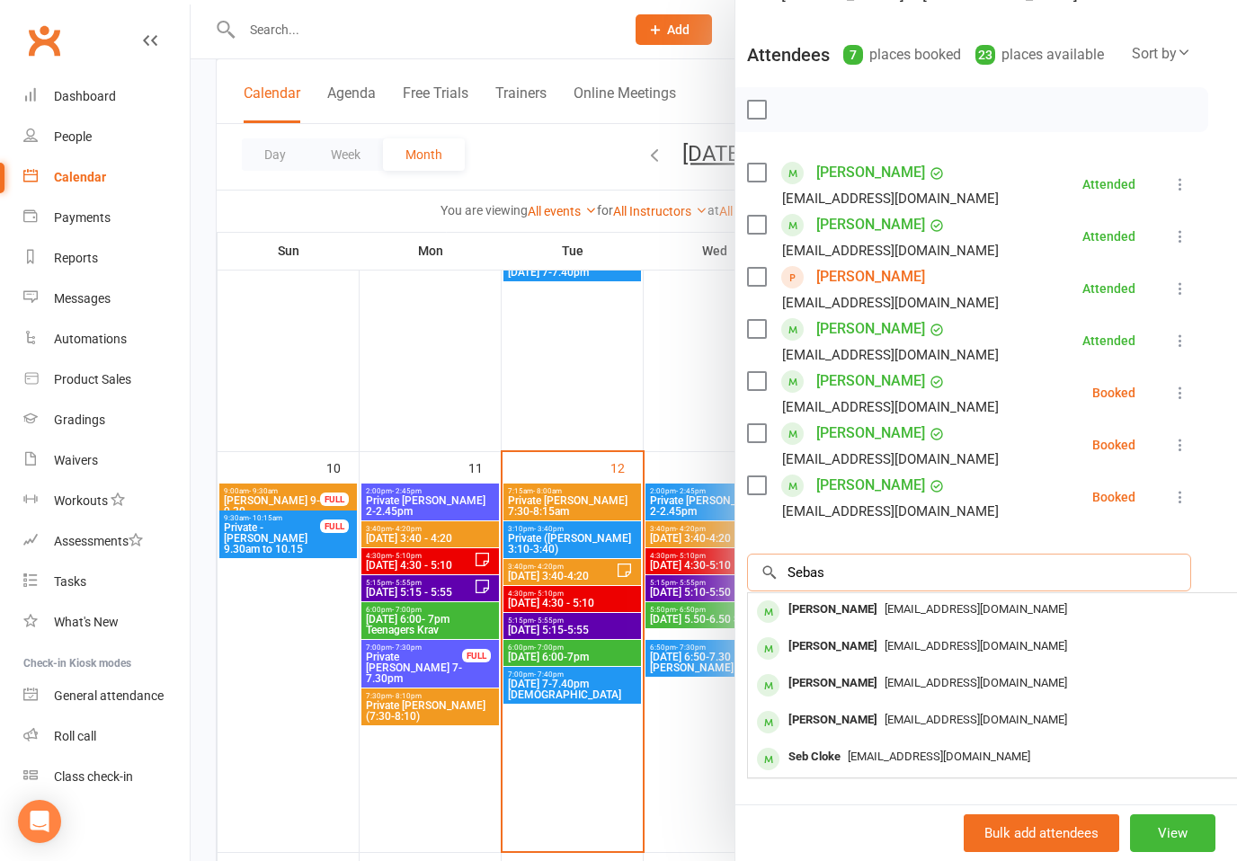
scroll to position [189, 12]
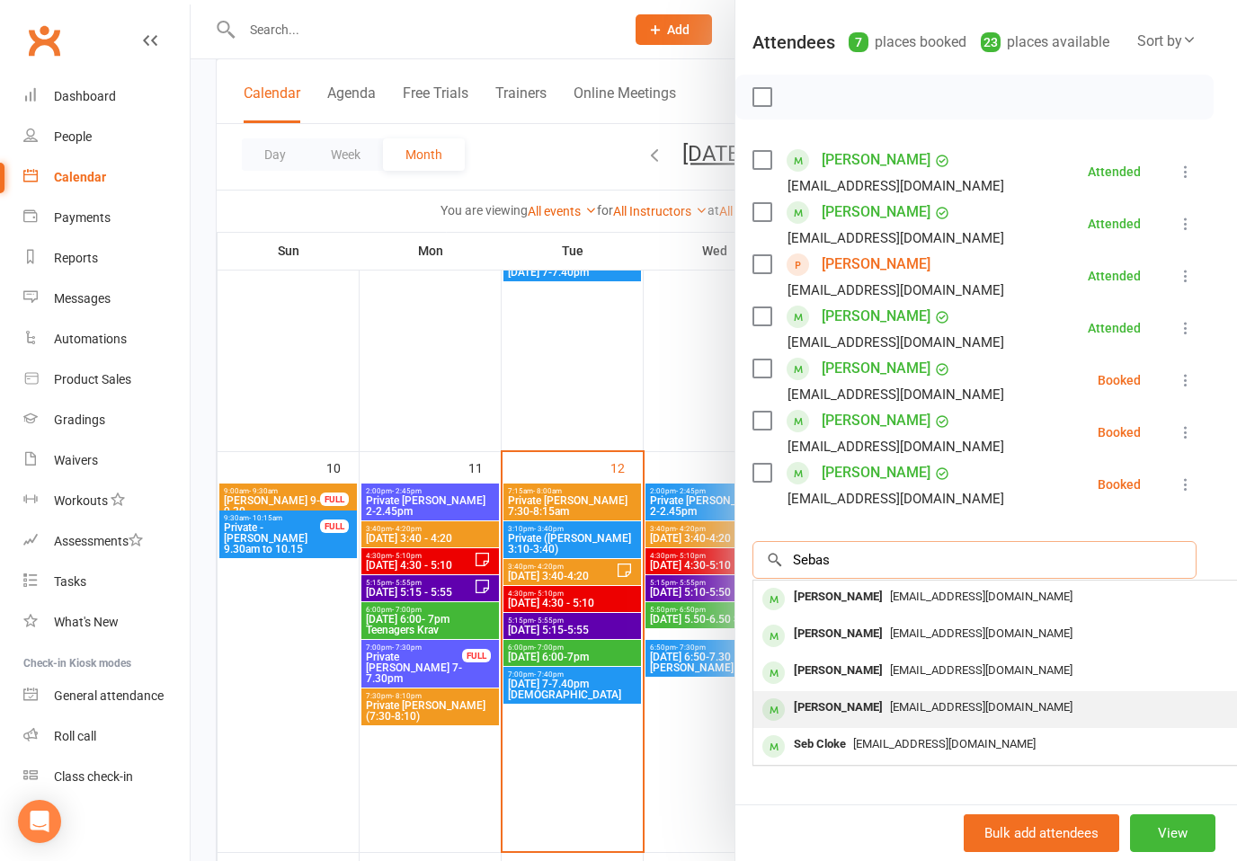
type input "Sebas"
click at [949, 703] on span "[EMAIL_ADDRESS][DOMAIN_NAME]" at bounding box center [981, 707] width 183 height 13
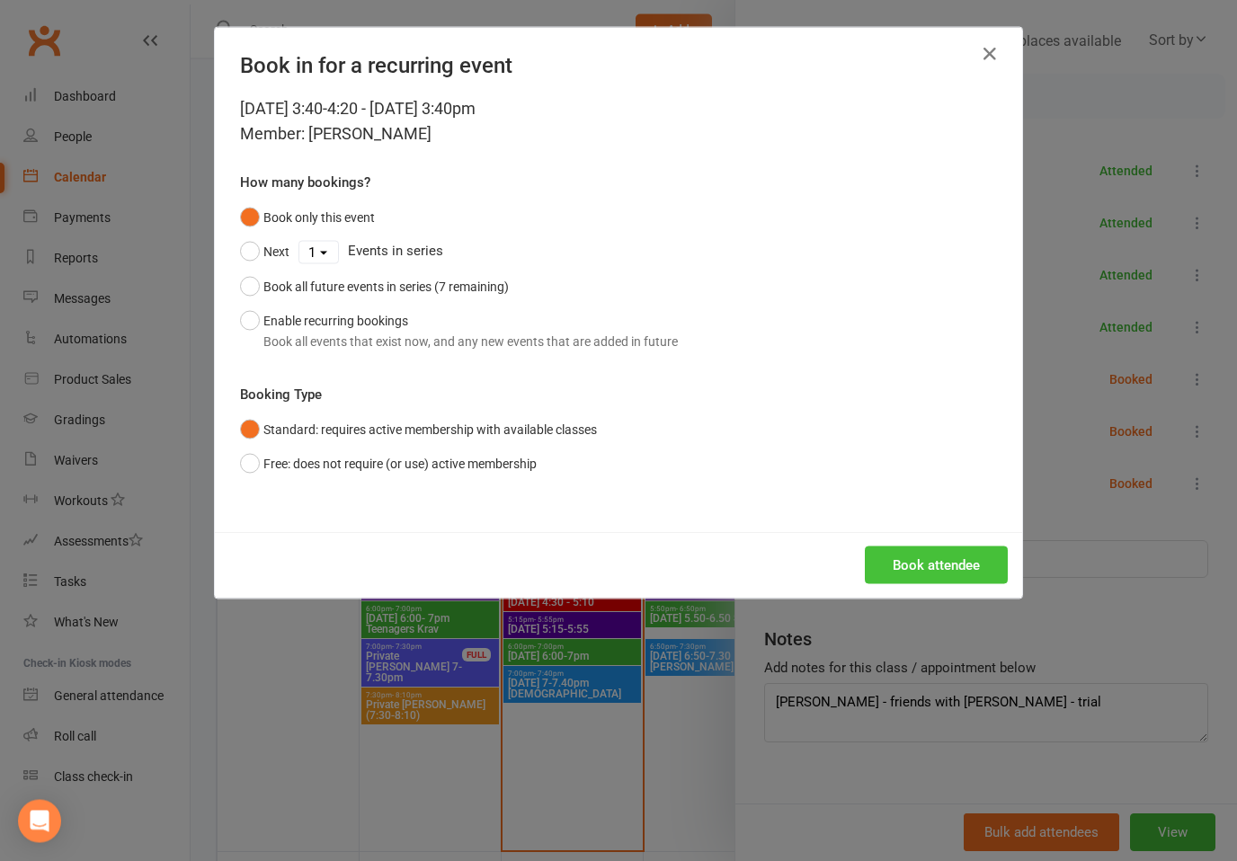
click at [960, 562] on button "Book attendee" at bounding box center [936, 566] width 143 height 38
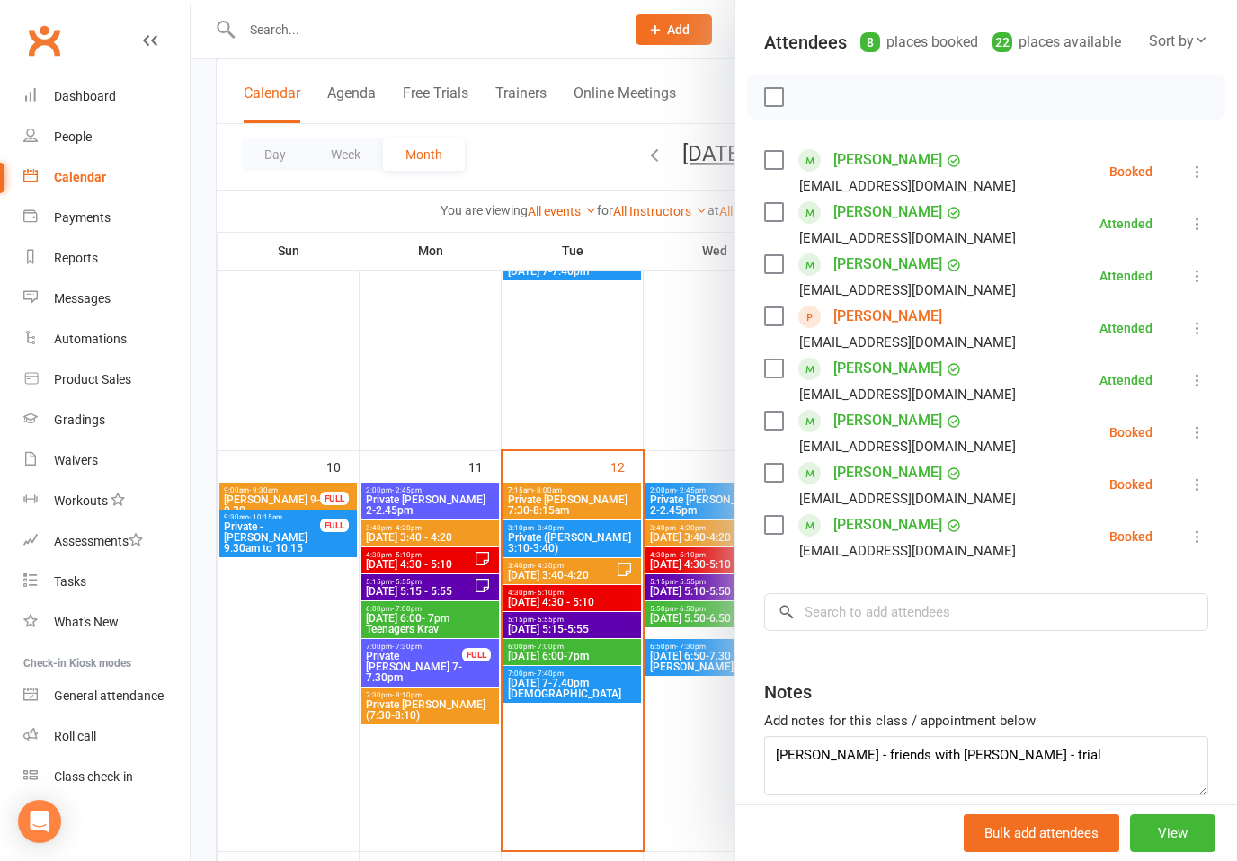
click at [1188, 165] on button at bounding box center [1198, 172] width 22 height 22
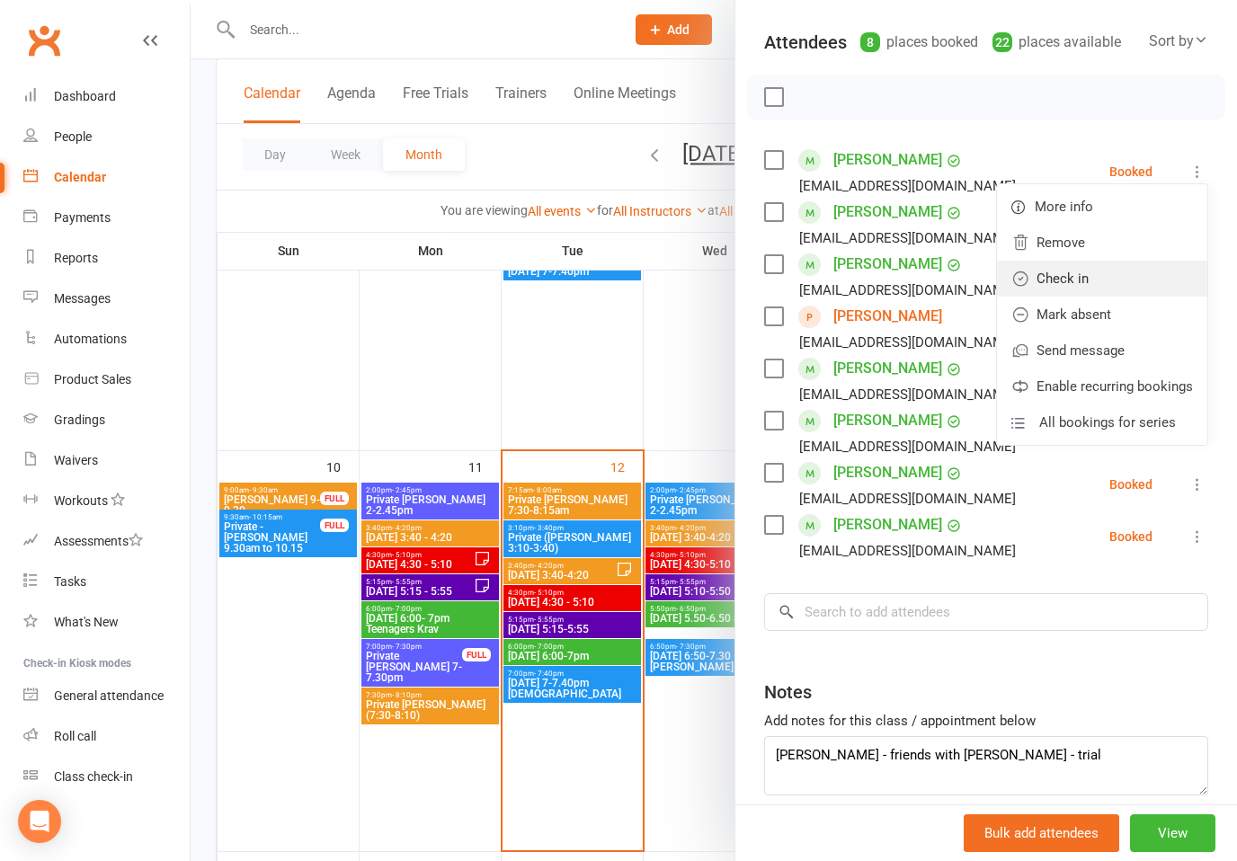
click at [1083, 281] on link "Check in" at bounding box center [1102, 279] width 210 height 36
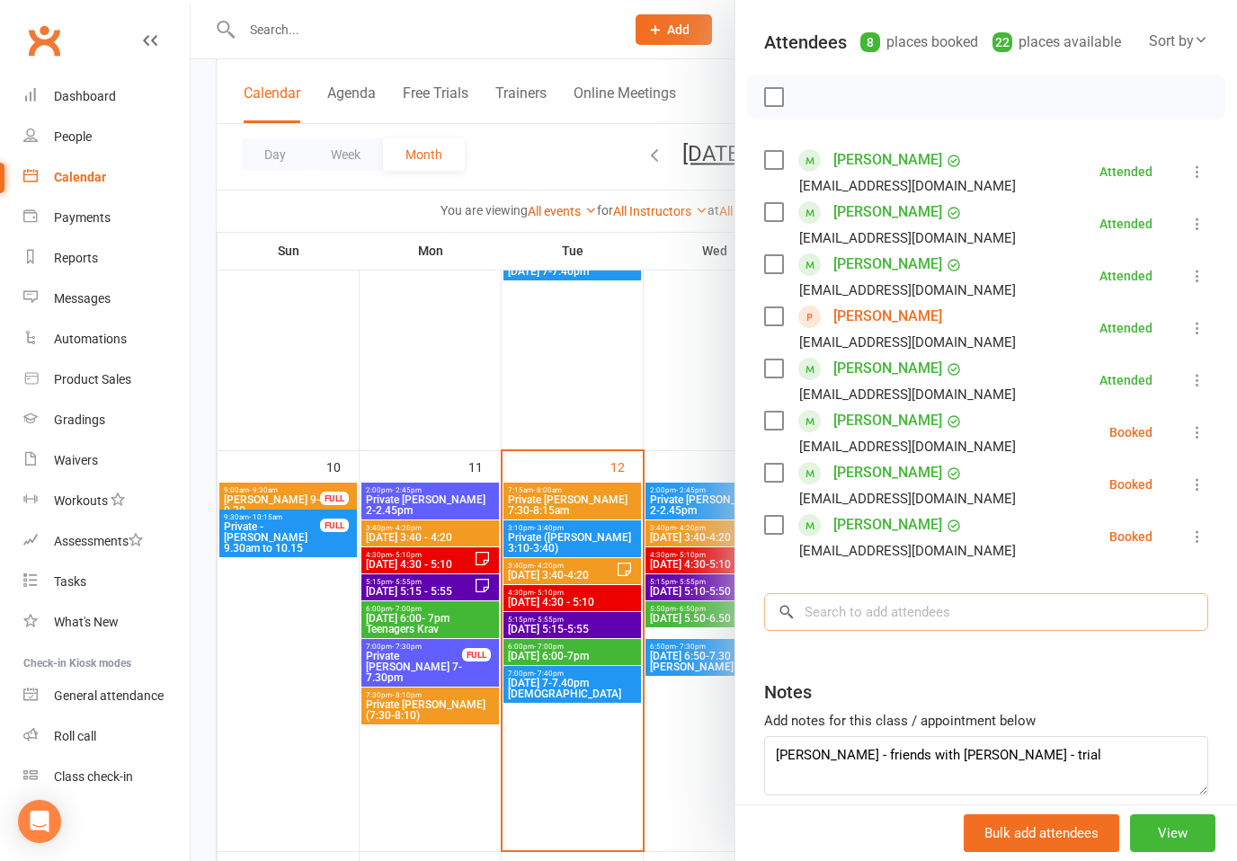
click at [919, 630] on input "search" at bounding box center [986, 613] width 444 height 38
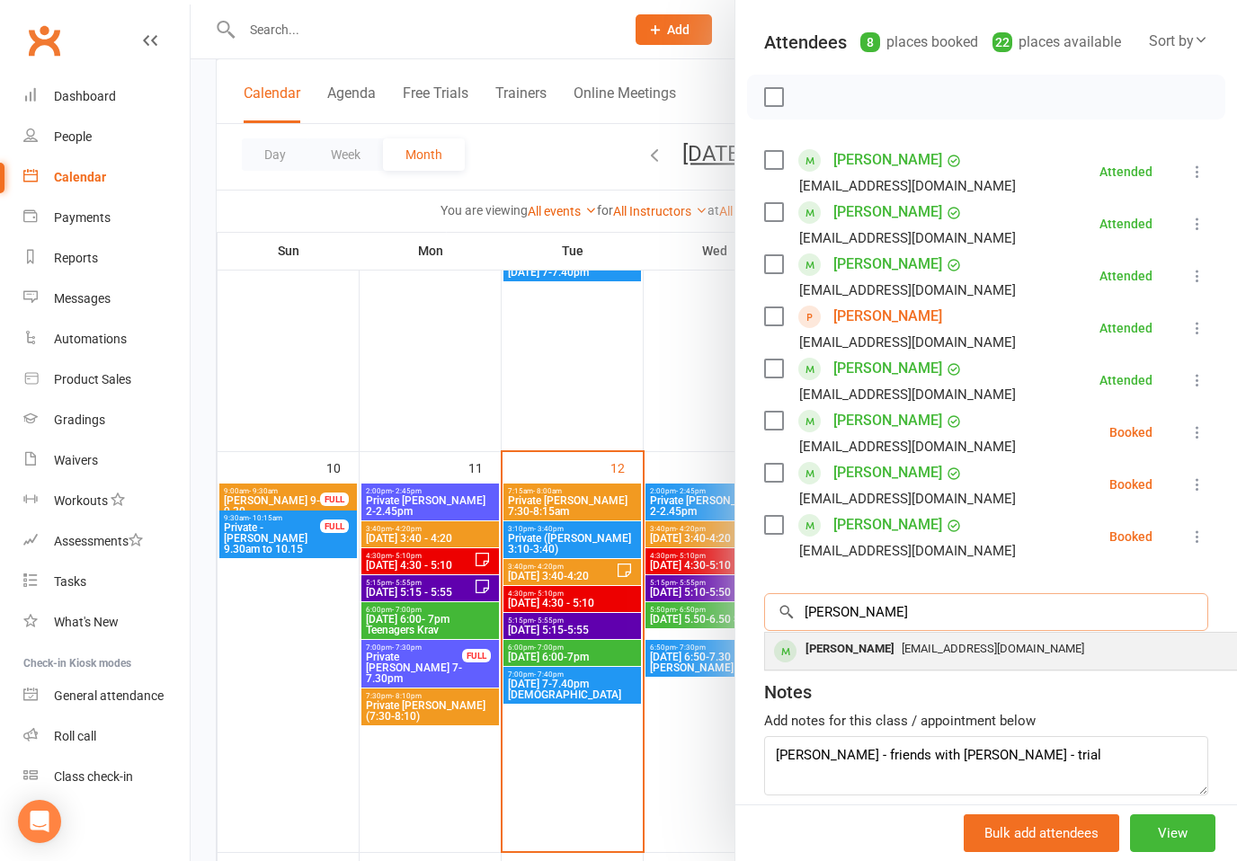
type input "[PERSON_NAME]"
click at [977, 656] on span "[EMAIL_ADDRESS][DOMAIN_NAME]" at bounding box center [993, 648] width 183 height 13
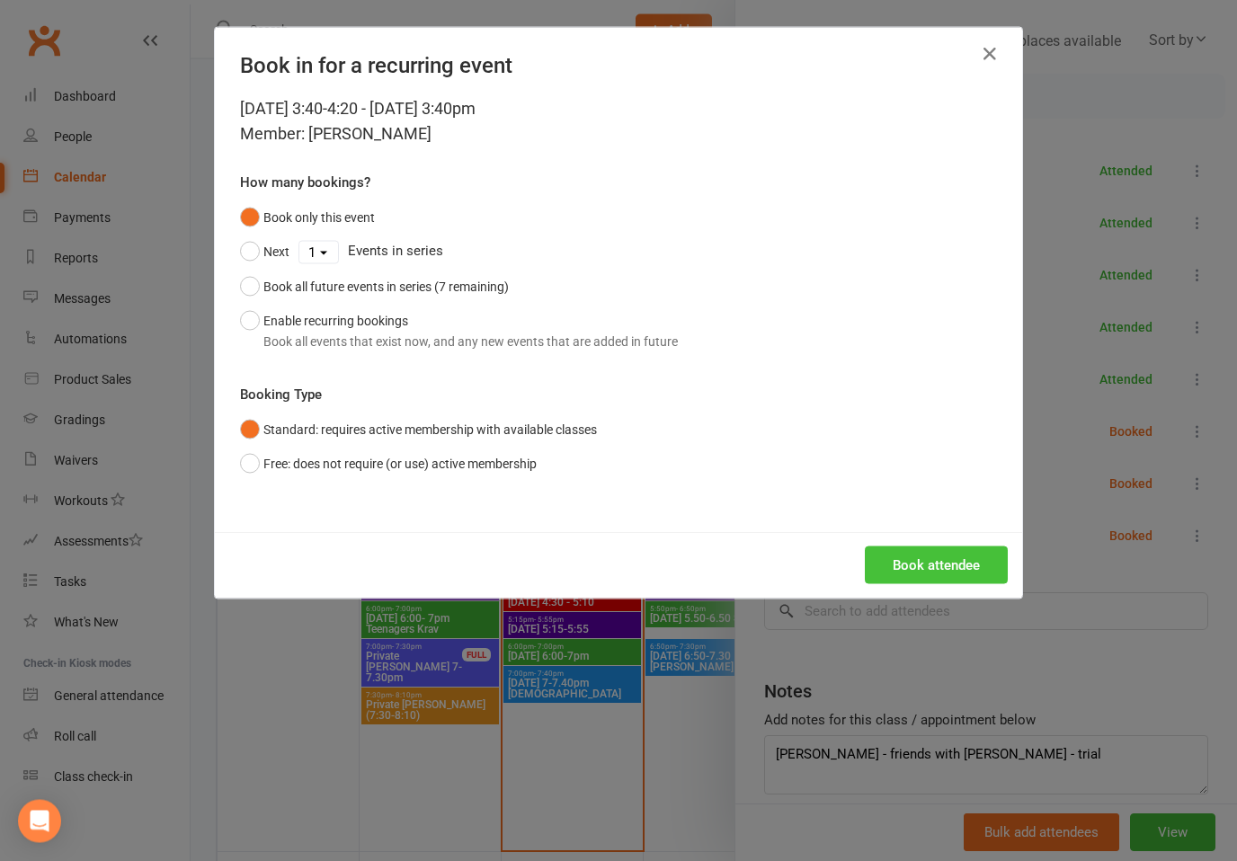
click at [953, 553] on button "Book attendee" at bounding box center [936, 566] width 143 height 38
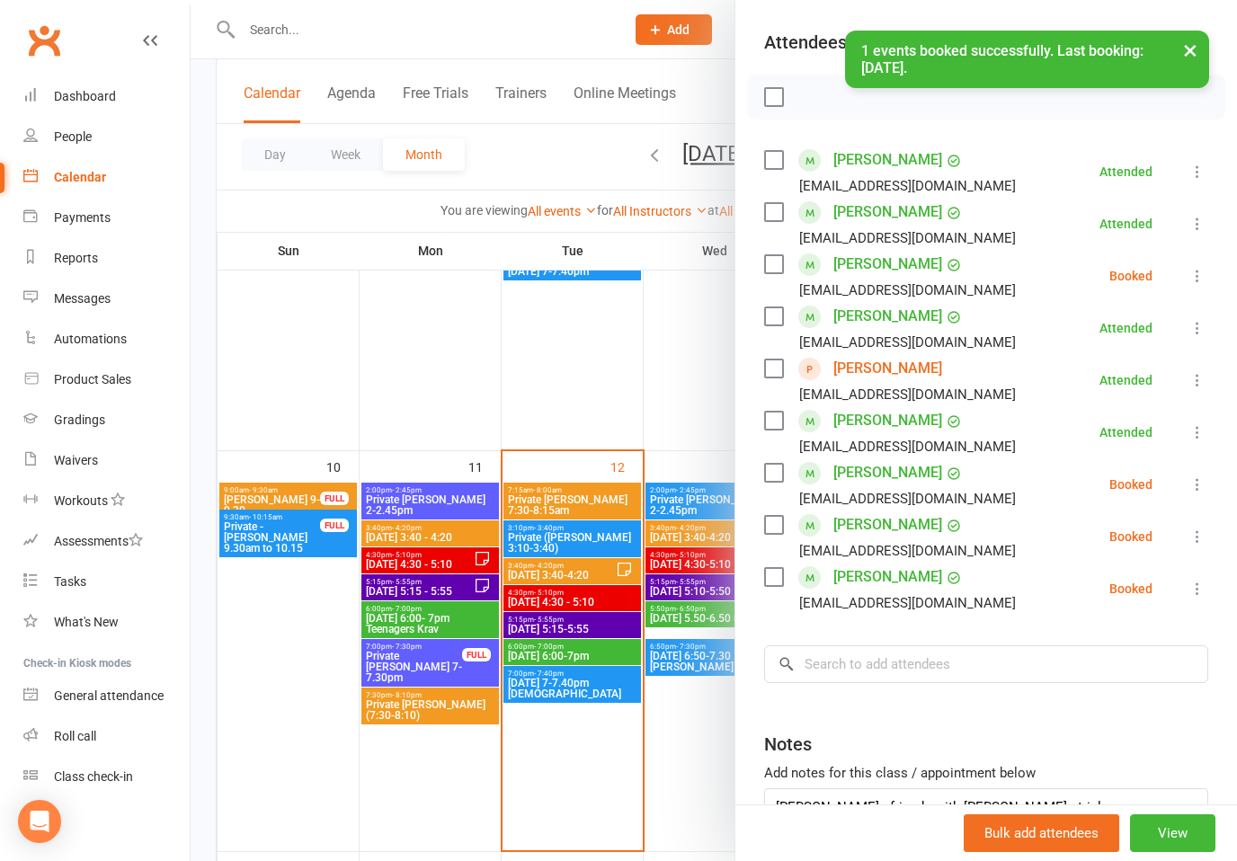
click at [1200, 481] on icon at bounding box center [1198, 485] width 18 height 18
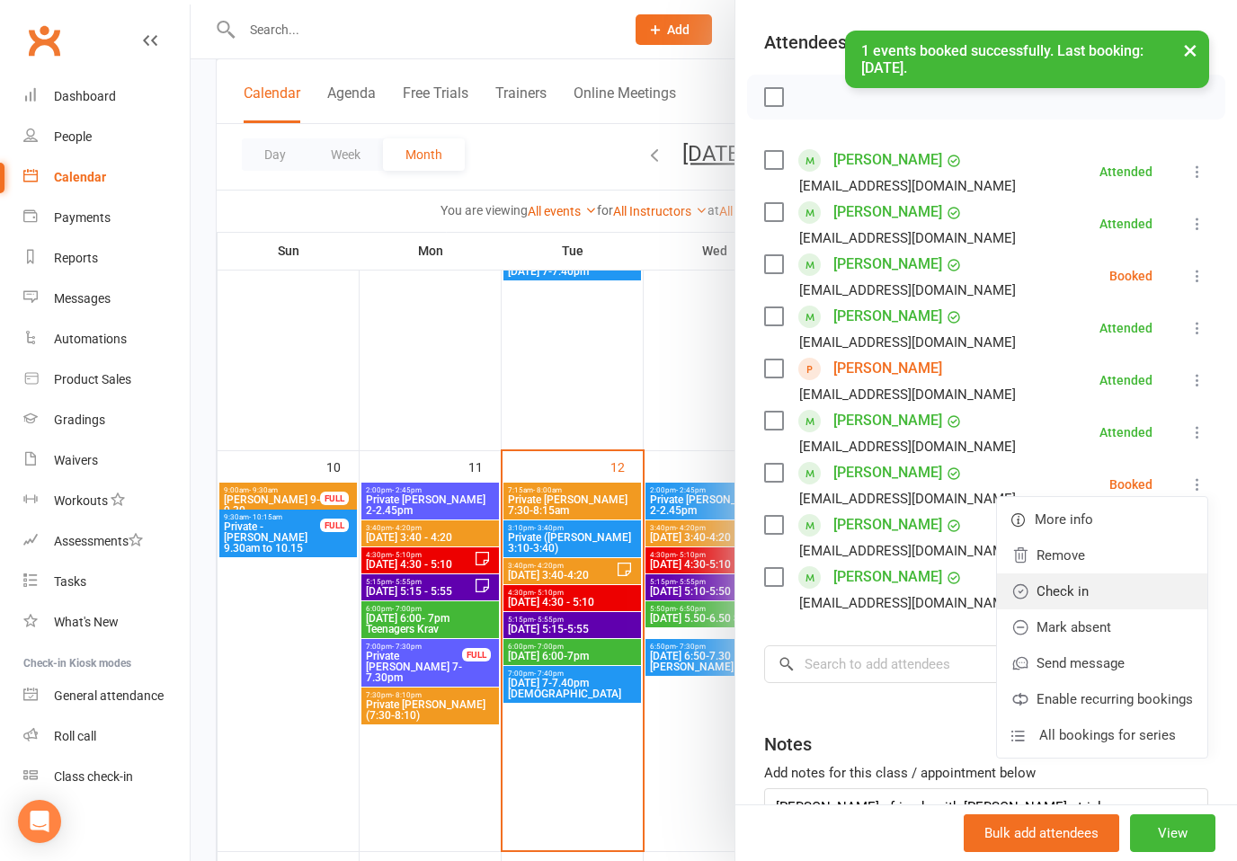
click at [1074, 589] on link "Check in" at bounding box center [1102, 592] width 210 height 36
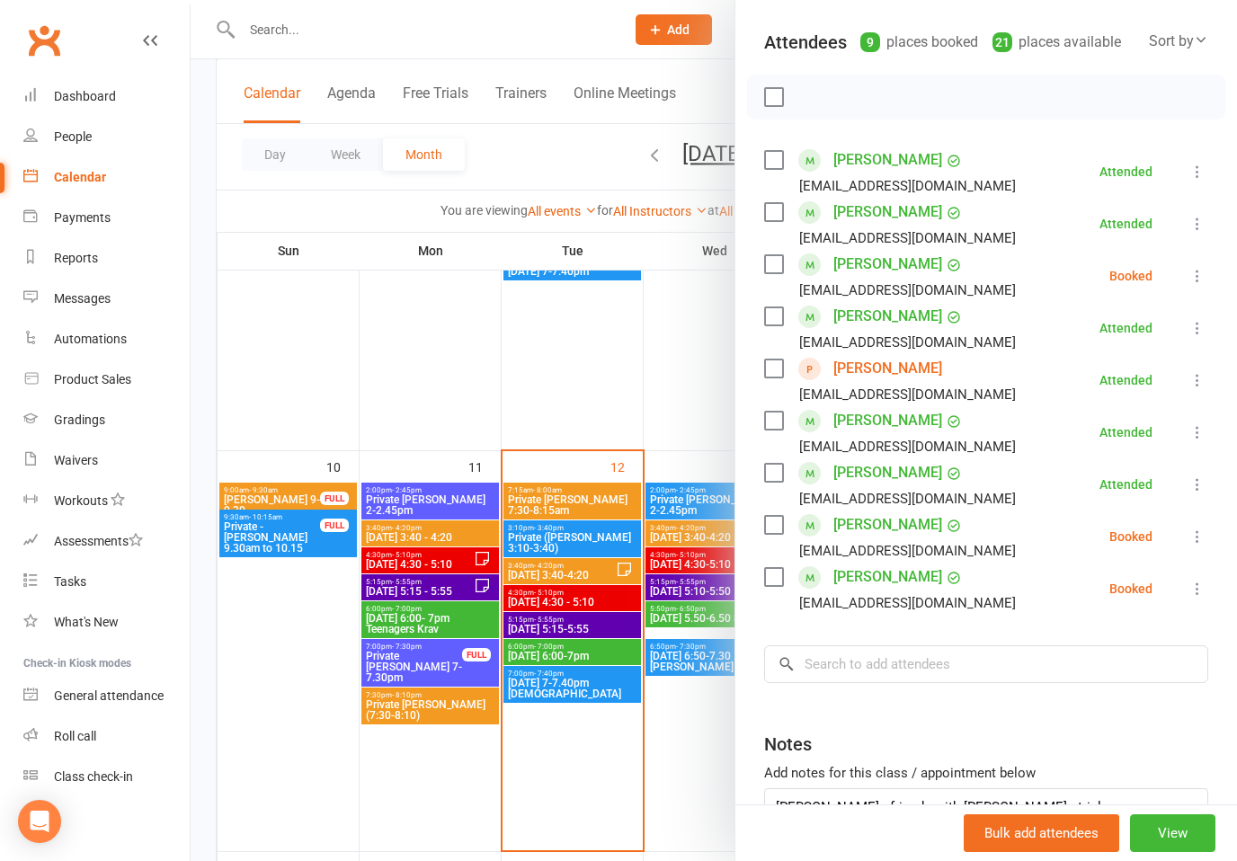
click at [1203, 272] on icon at bounding box center [1198, 276] width 18 height 18
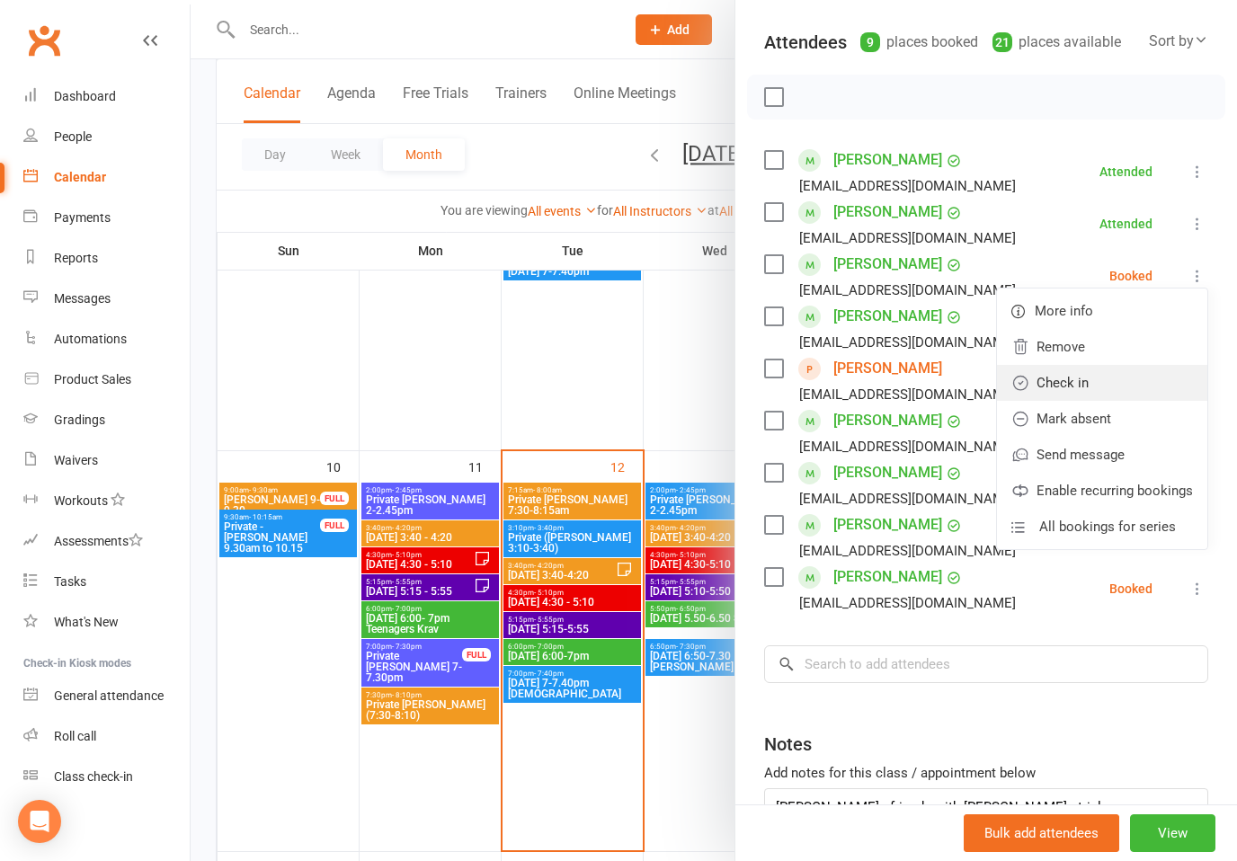
click at [1085, 389] on link "Check in" at bounding box center [1102, 383] width 210 height 36
